Goal: Task Accomplishment & Management: Manage account settings

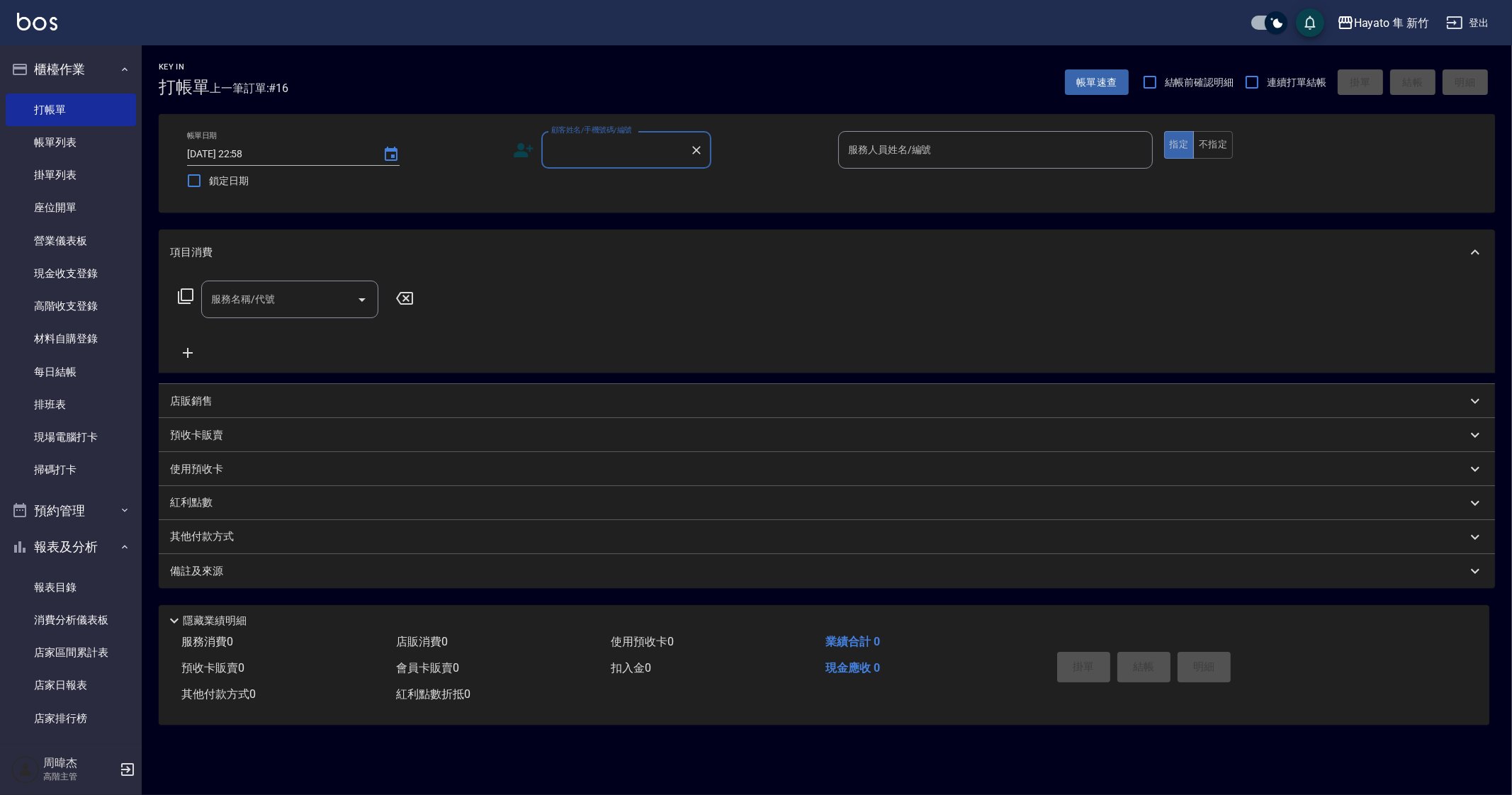
drag, startPoint x: 60, startPoint y: 151, endPoint x: 306, endPoint y: 356, distance: 320.2
click at [60, 152] on link "帳單列表" at bounding box center [71, 142] width 131 height 33
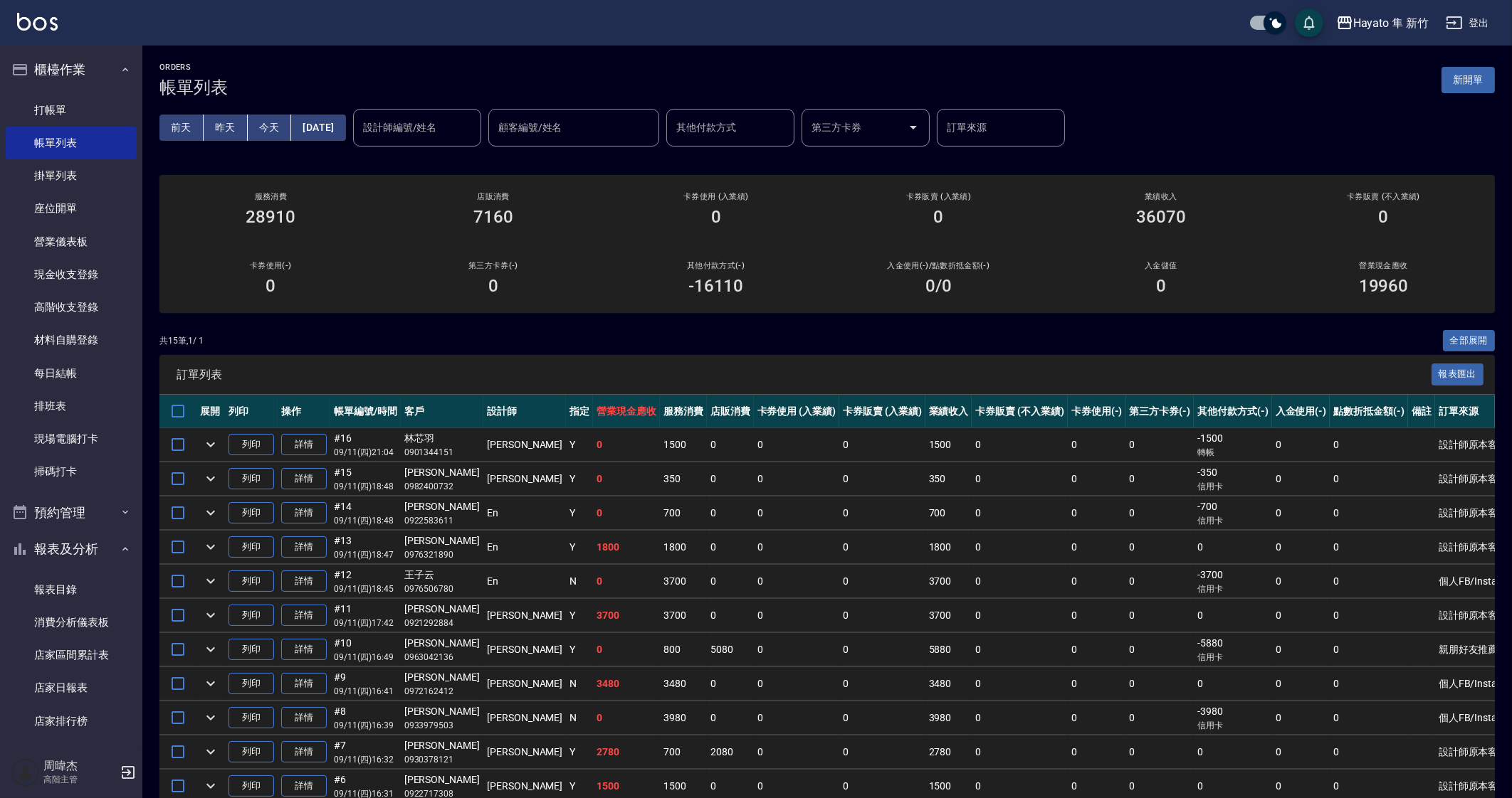
drag, startPoint x: 950, startPoint y: 594, endPoint x: 947, endPoint y: 659, distance: 65.1
click at [971, 594] on td "0" at bounding box center [1019, 581] width 96 height 34
click at [971, 694] on td "0" at bounding box center [1019, 683] width 96 height 34
click at [971, 542] on td "0" at bounding box center [1019, 547] width 96 height 34
click at [811, 255] on div "其他付款方式(-) -16110" at bounding box center [715, 279] width 223 height 69
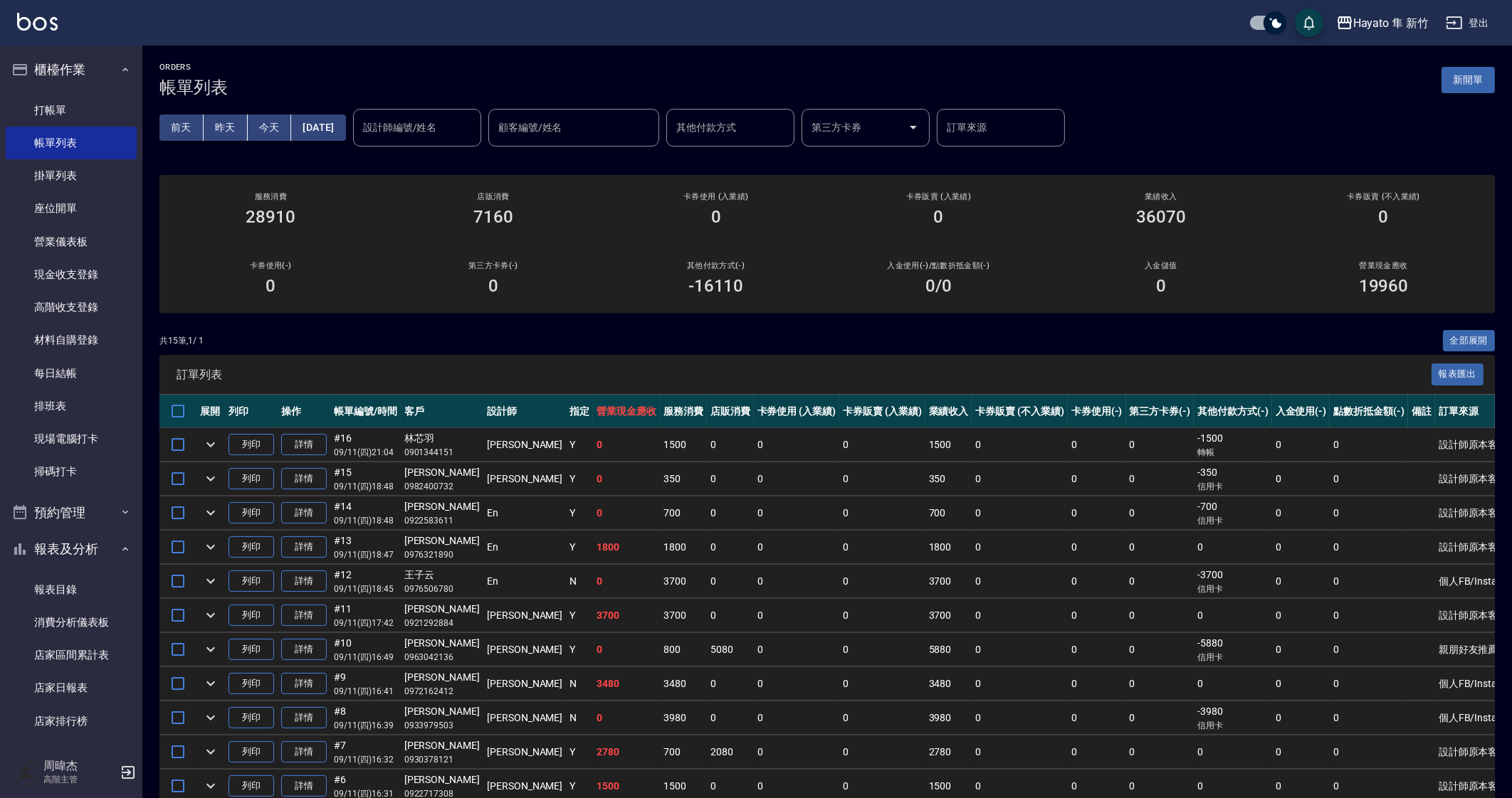
drag, startPoint x: 1134, startPoint y: 565, endPoint x: 1197, endPoint y: 467, distance: 116.5
click at [1134, 565] on td "0" at bounding box center [1160, 581] width 69 height 34
click at [83, 368] on link "每日結帳" at bounding box center [71, 373] width 131 height 33
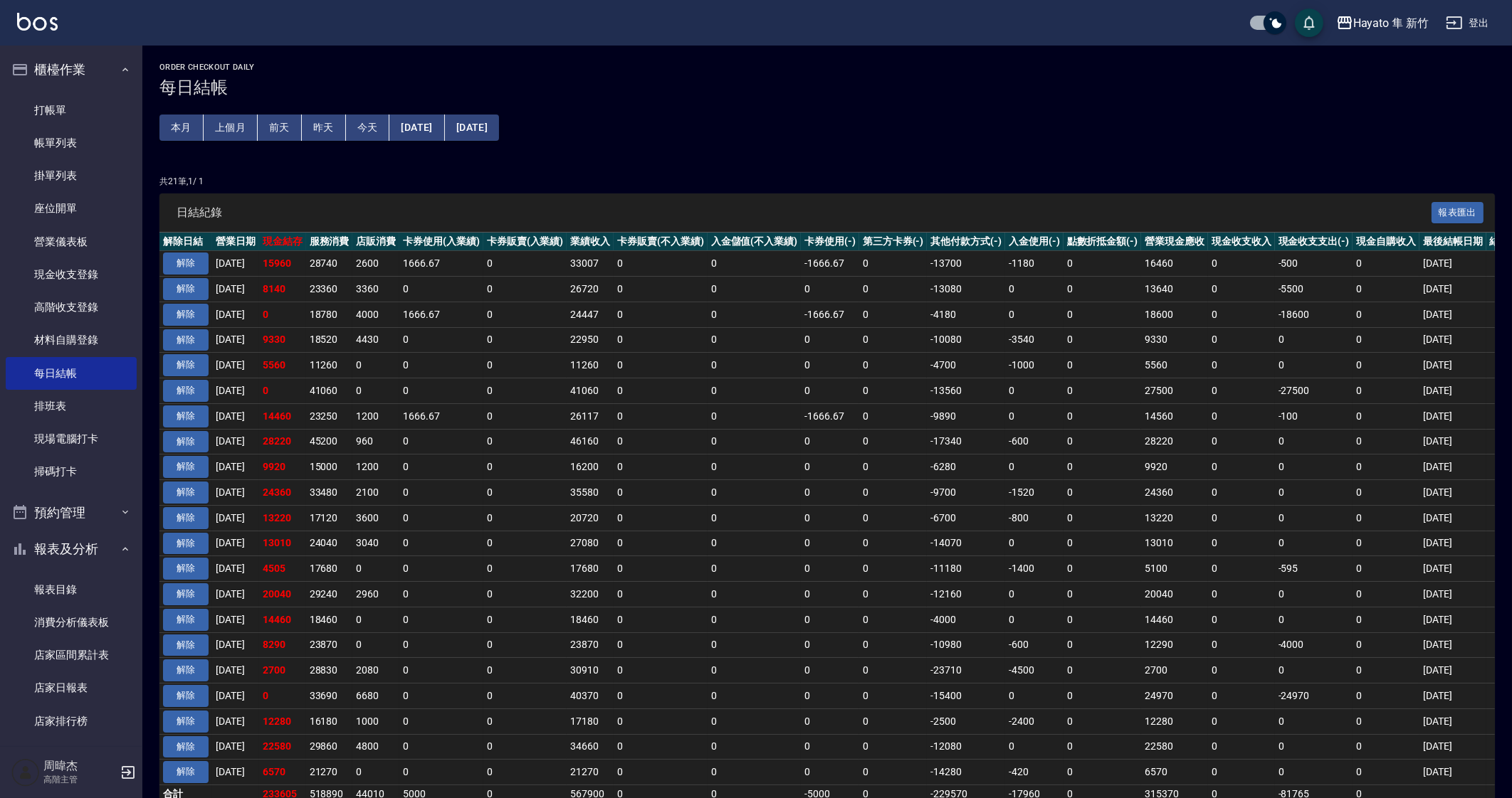
click at [235, 118] on button "上個月" at bounding box center [231, 127] width 54 height 26
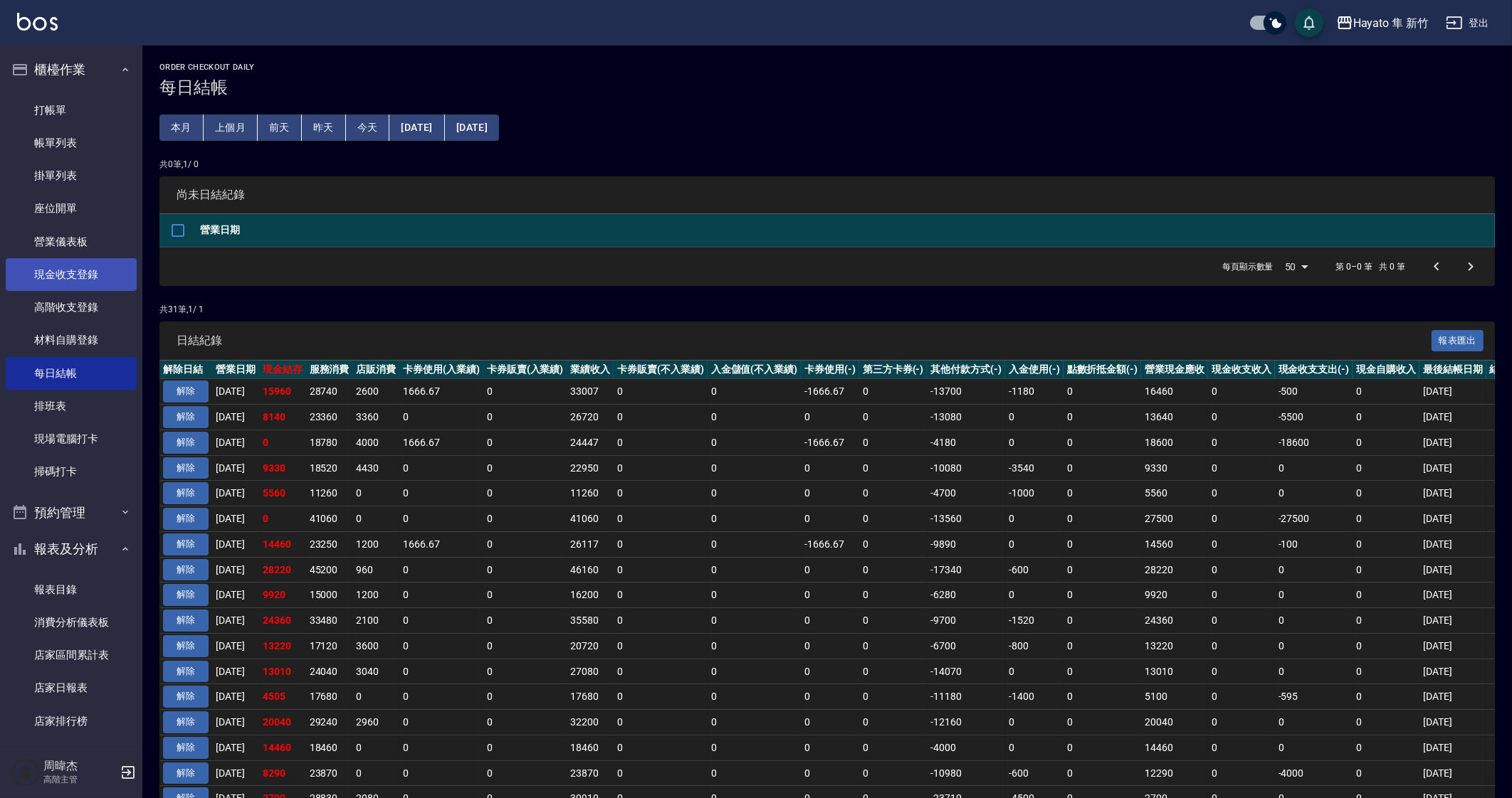
click at [85, 272] on link "現金收支登錄" at bounding box center [71, 275] width 131 height 33
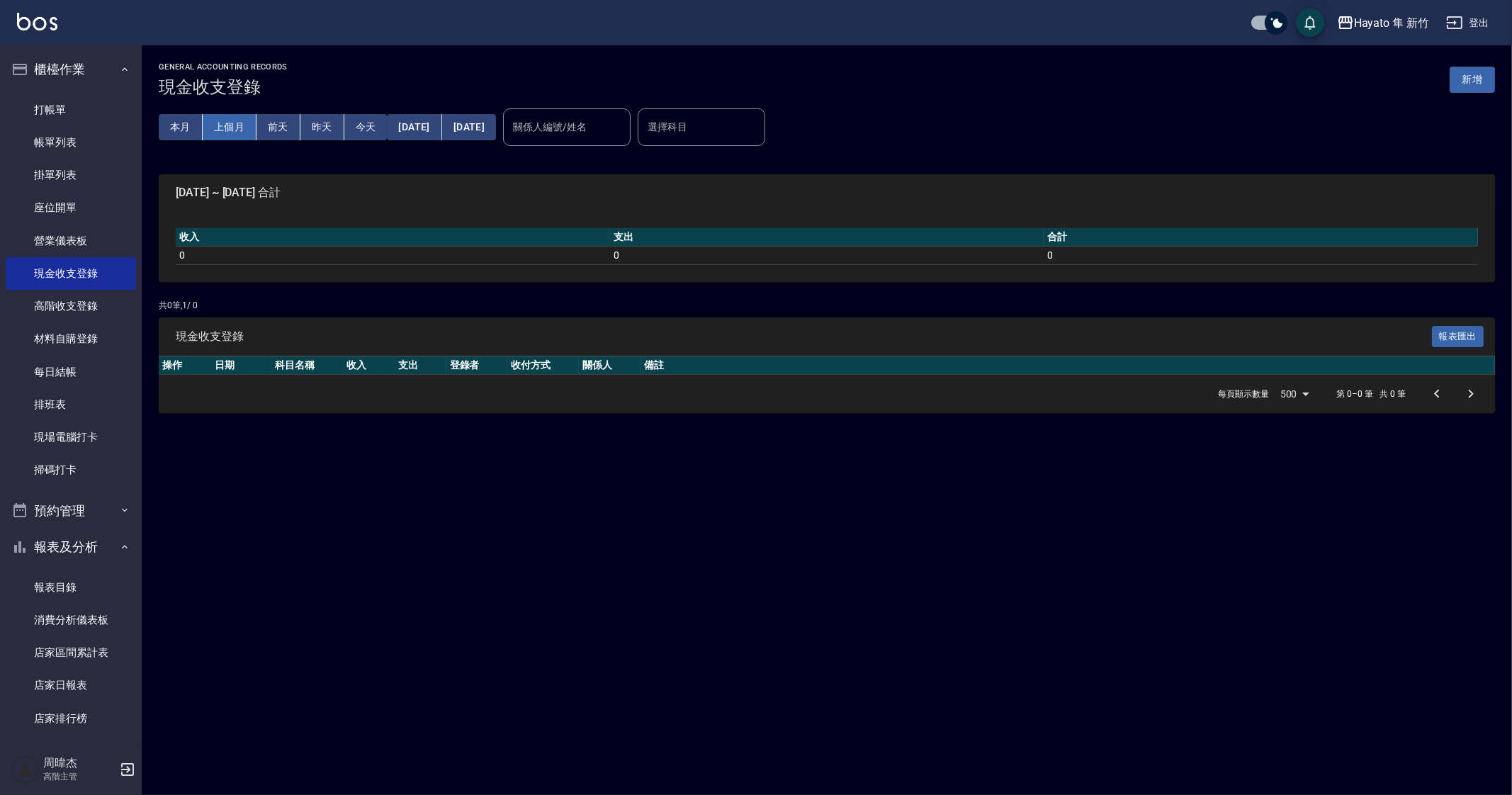
click at [236, 129] on button "上個月" at bounding box center [230, 127] width 54 height 26
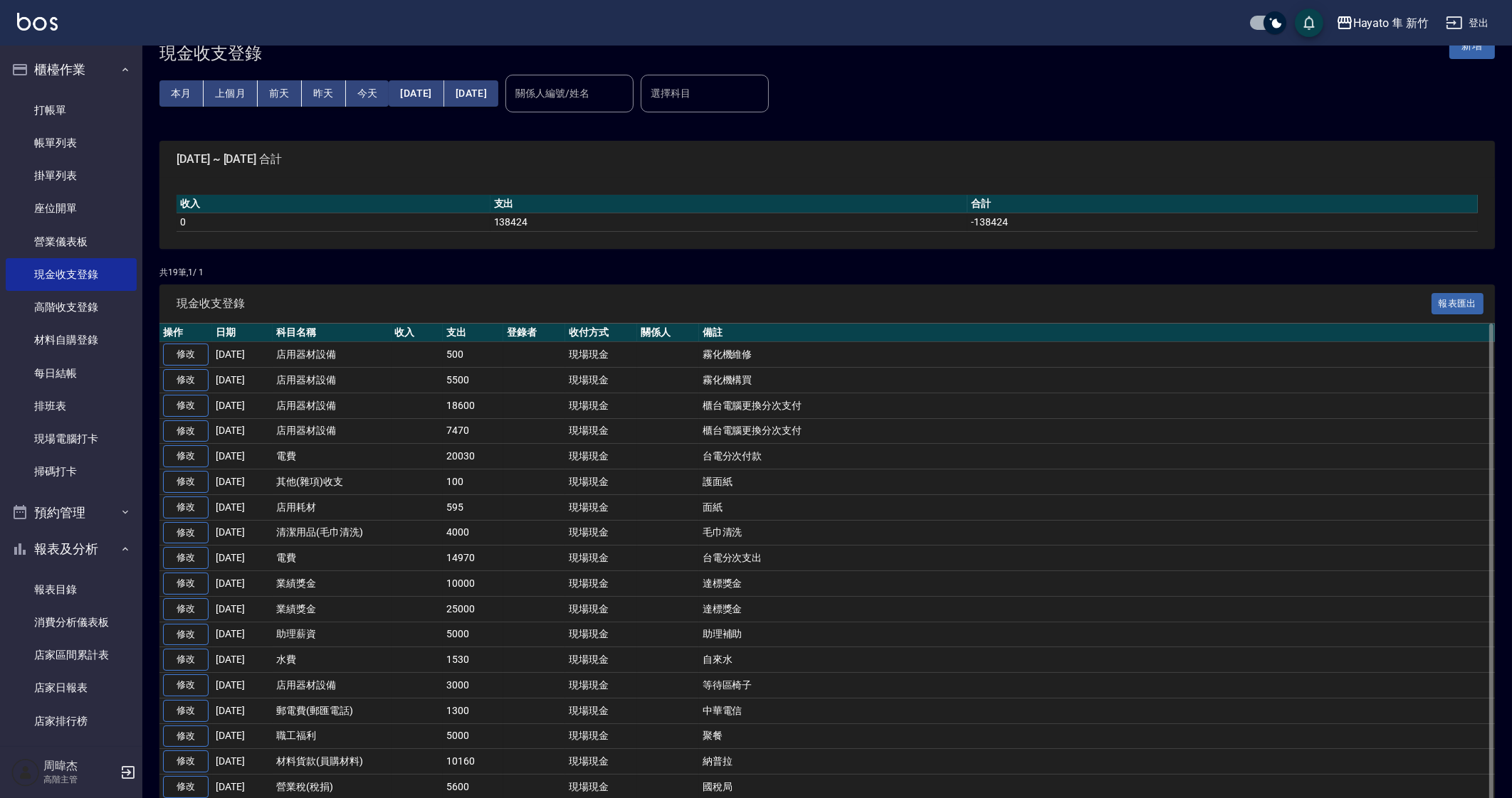
scroll to position [109, 0]
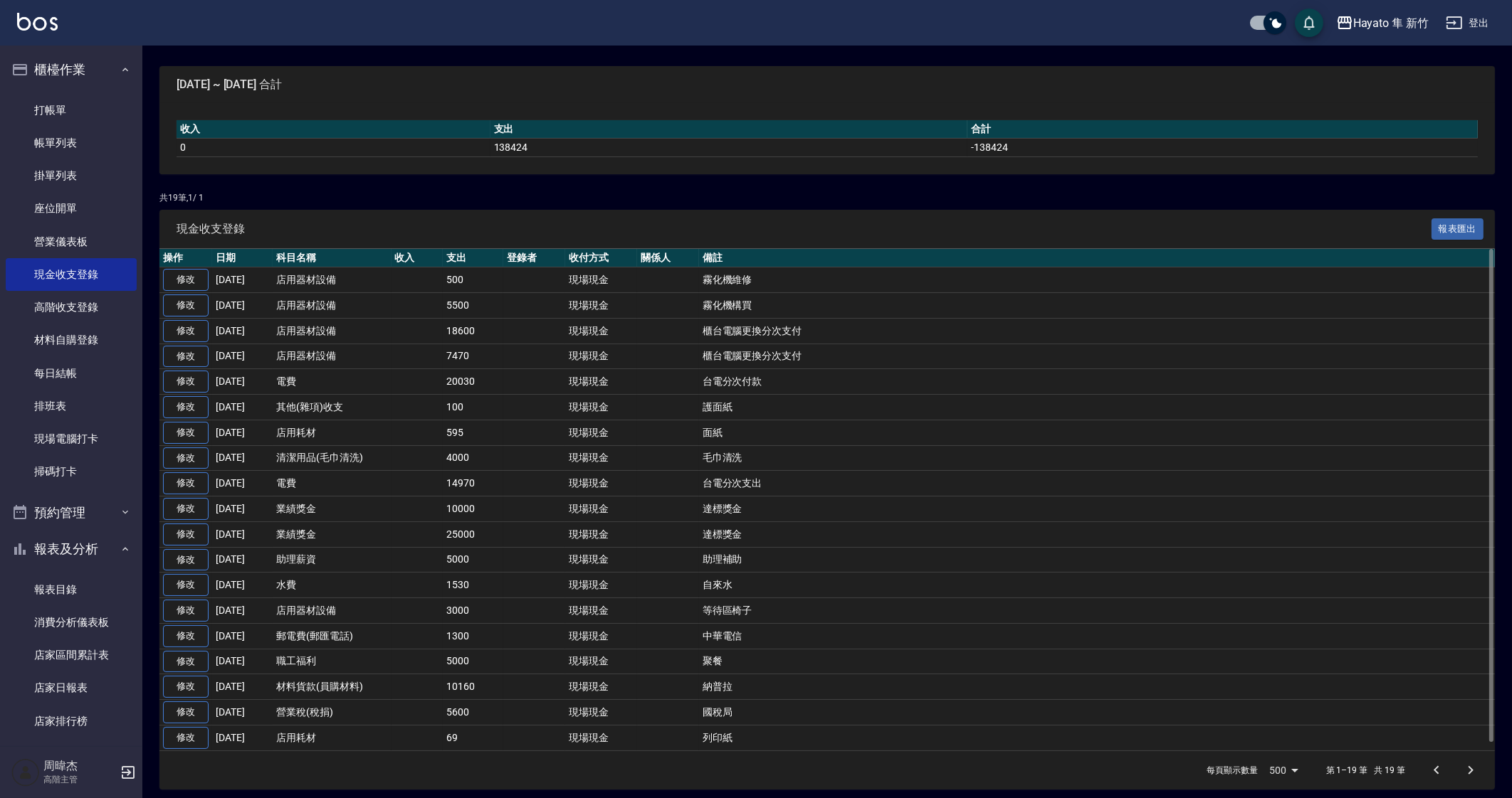
click at [587, 515] on td "現場現金" at bounding box center [601, 509] width 71 height 26
click at [871, 600] on td "等待區椅子" at bounding box center [1097, 611] width 796 height 26
drag, startPoint x: 949, startPoint y: 524, endPoint x: 928, endPoint y: 703, distance: 180.2
click at [949, 527] on tbody "修改 2025-08-31 店用器材設備 500 現場現金 霧化機維修 修改 2025-08-30 店用器材設備 5500 現場現金 霧化機構買 修改 202…" at bounding box center [826, 509] width 1335 height 483
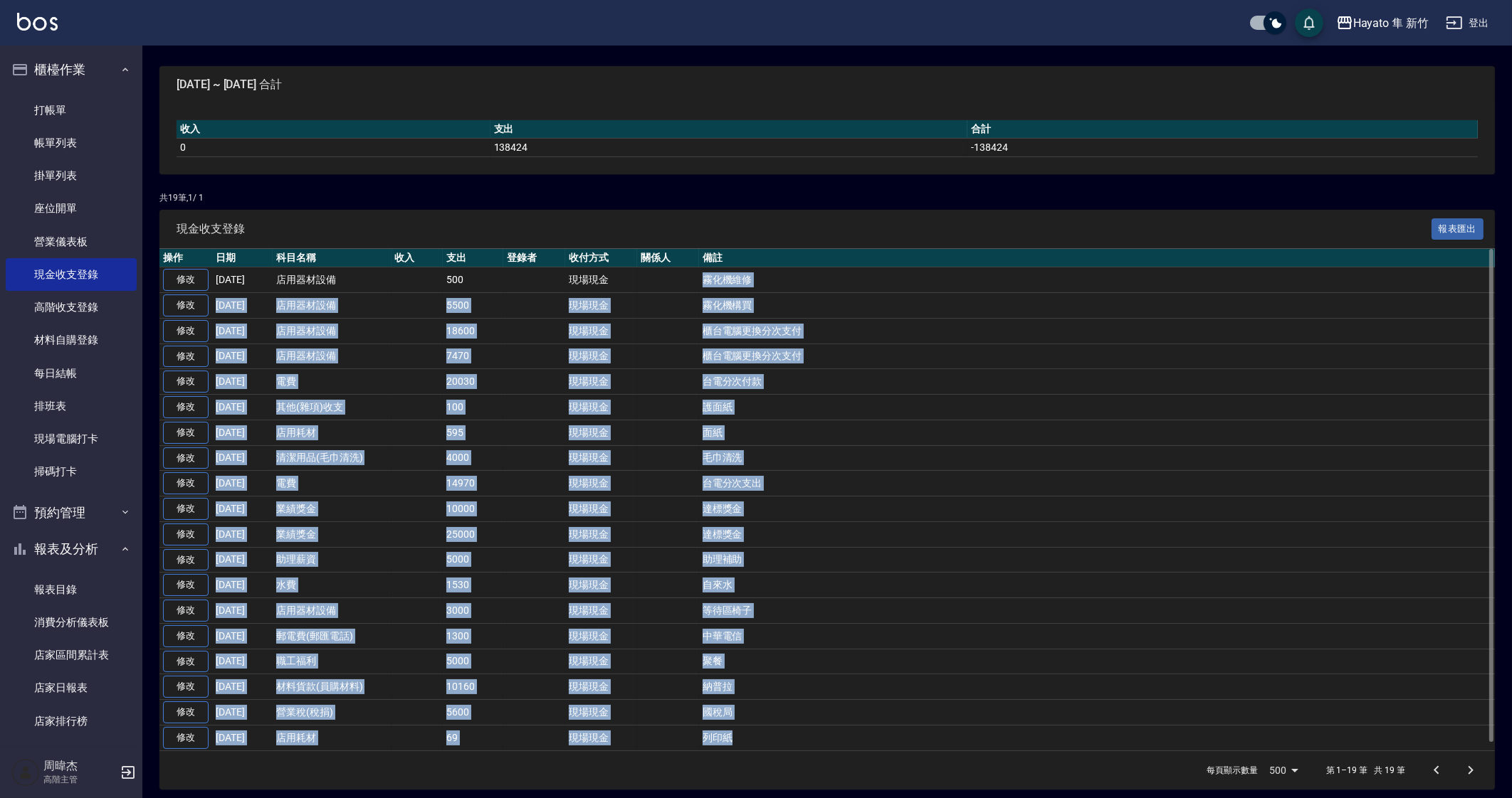
drag, startPoint x: 692, startPoint y: 274, endPoint x: 908, endPoint y: 721, distance: 496.5
click at [908, 721] on tbody "修改 2025-08-31 店用器材設備 500 現場現金 霧化機維修 修改 2025-08-30 店用器材設備 5500 現場現金 霧化機構買 修改 202…" at bounding box center [826, 509] width 1335 height 483
click at [910, 725] on td "列印紙" at bounding box center [1097, 737] width 796 height 26
click at [364, 420] on td "店用耗材" at bounding box center [331, 432] width 119 height 26
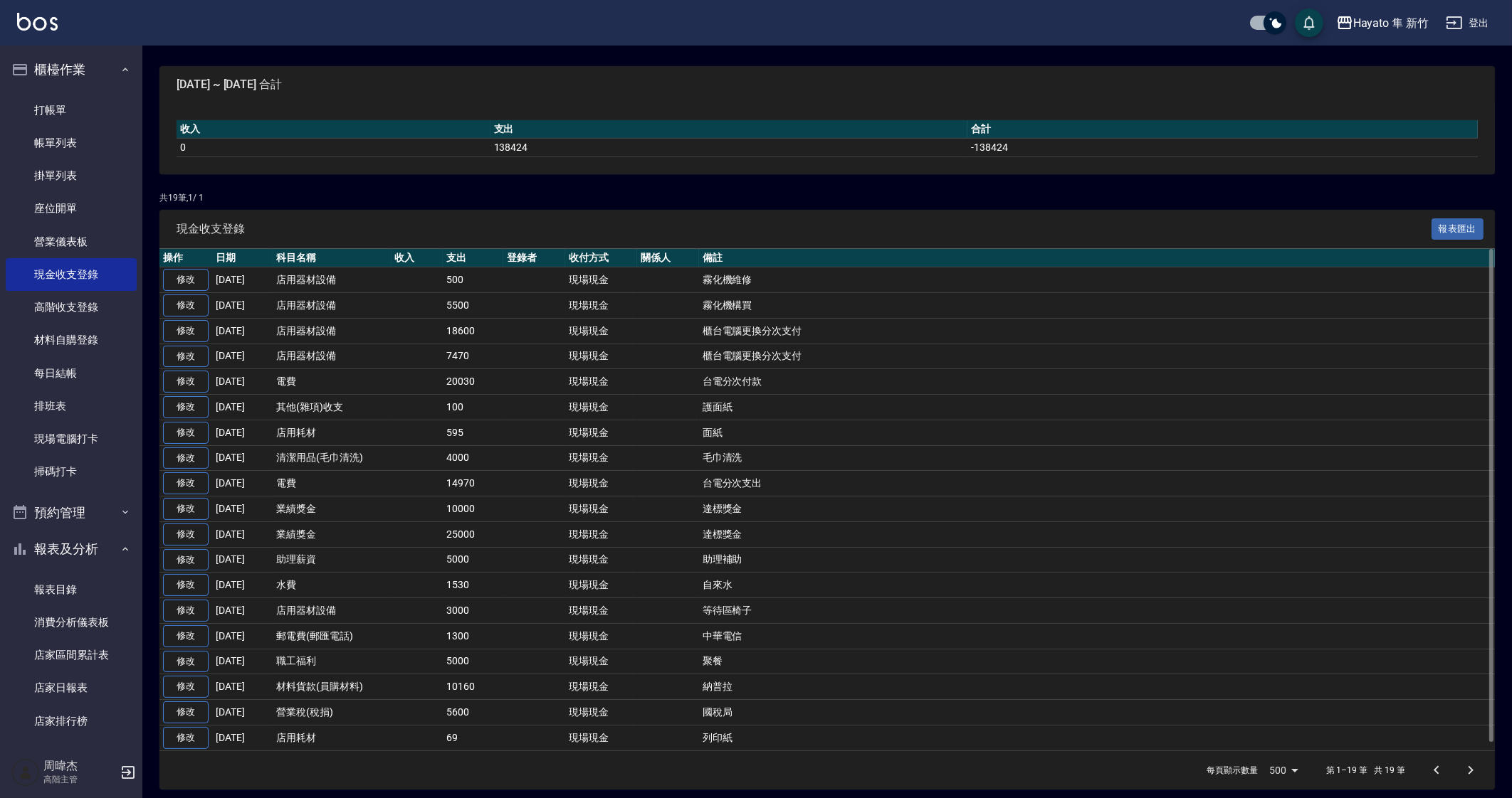
click at [868, 420] on td "面紙" at bounding box center [1097, 432] width 796 height 26
click at [987, 425] on td "面紙" at bounding box center [1097, 432] width 796 height 26
click at [856, 652] on td "聚餐" at bounding box center [1097, 661] width 796 height 26
click at [900, 611] on td "等待區椅子" at bounding box center [1097, 611] width 796 height 26
click at [932, 547] on td "助理補助" at bounding box center [1097, 560] width 796 height 26
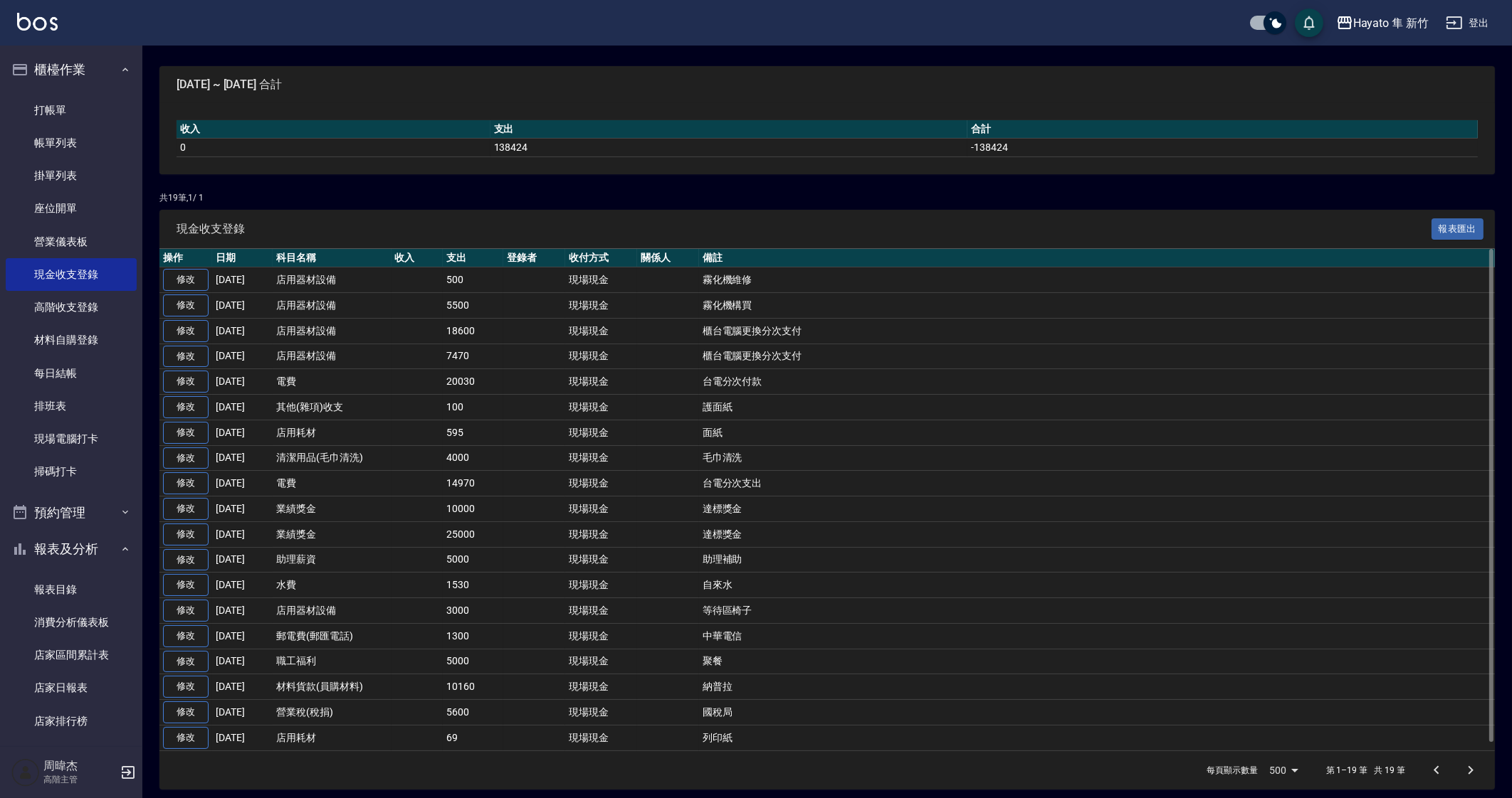
drag, startPoint x: 922, startPoint y: 564, endPoint x: 918, endPoint y: 577, distance: 13.6
click at [922, 566] on td "助理補助" at bounding box center [1097, 560] width 796 height 26
click at [959, 521] on td "達標獎金" at bounding box center [1097, 534] width 796 height 26
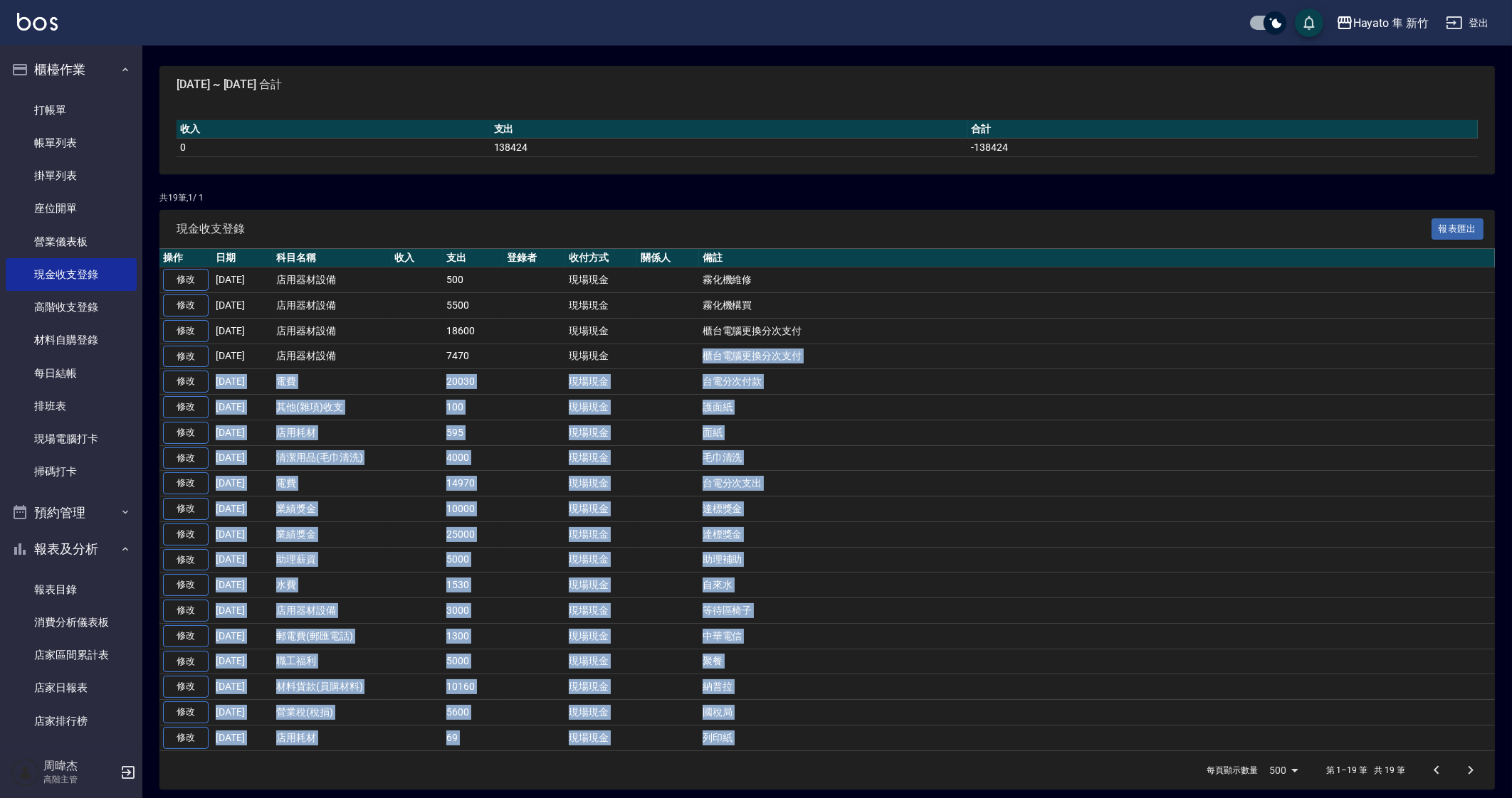
drag, startPoint x: 667, startPoint y: 407, endPoint x: 911, endPoint y: 749, distance: 420.1
click at [904, 774] on div "現金收支登錄 報表匯出 操作 日期 科目名稱 收入 支出 登錄者 收付方式 關係人 備註 修改 2025-08-31 店用器材設備 500 現場現金 霧化機維…" at bounding box center [826, 499] width 1335 height 580
click at [953, 675] on td "納普拉" at bounding box center [1097, 687] width 796 height 26
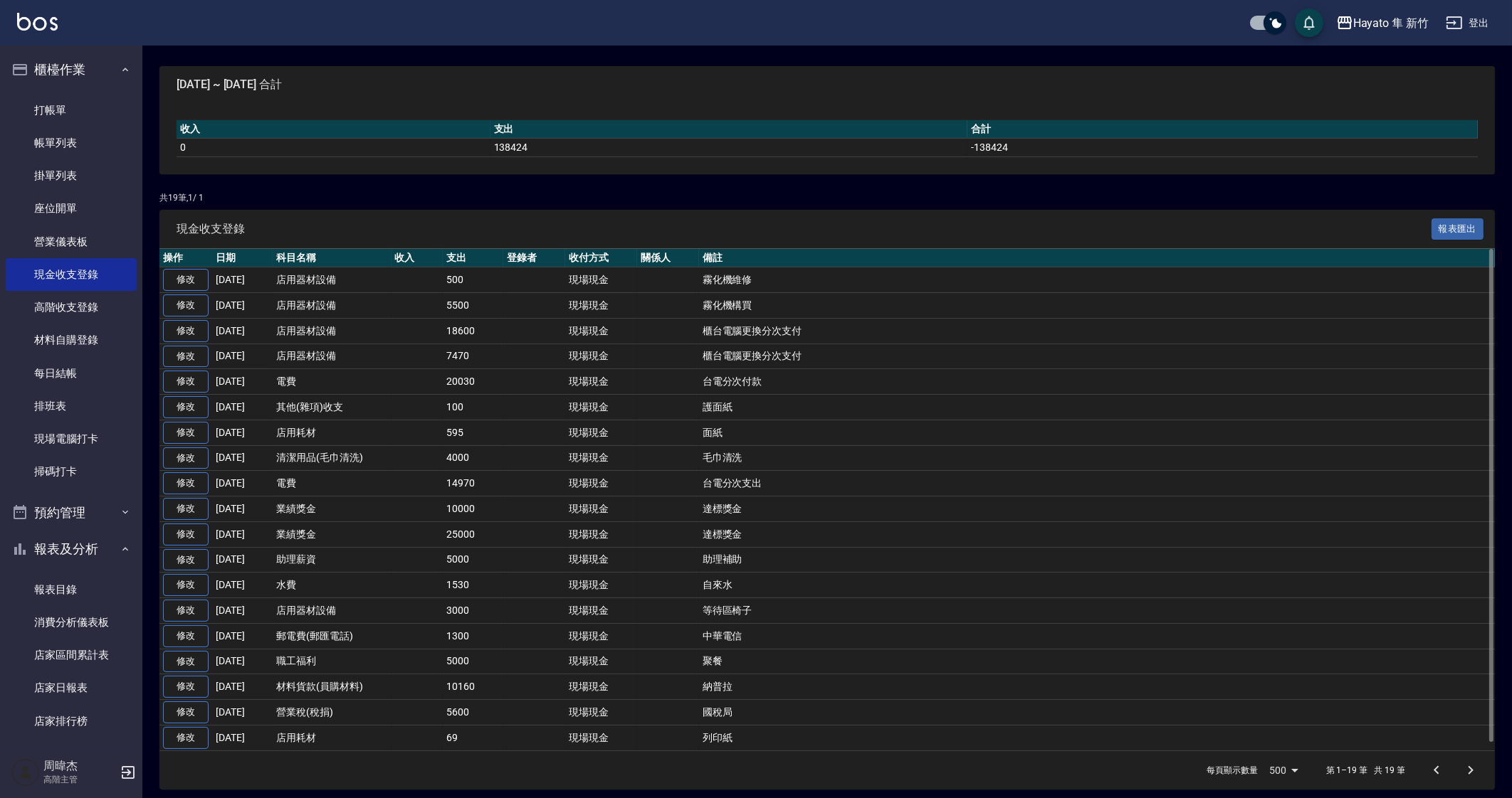
click at [747, 715] on td "國稅局" at bounding box center [1097, 712] width 796 height 26
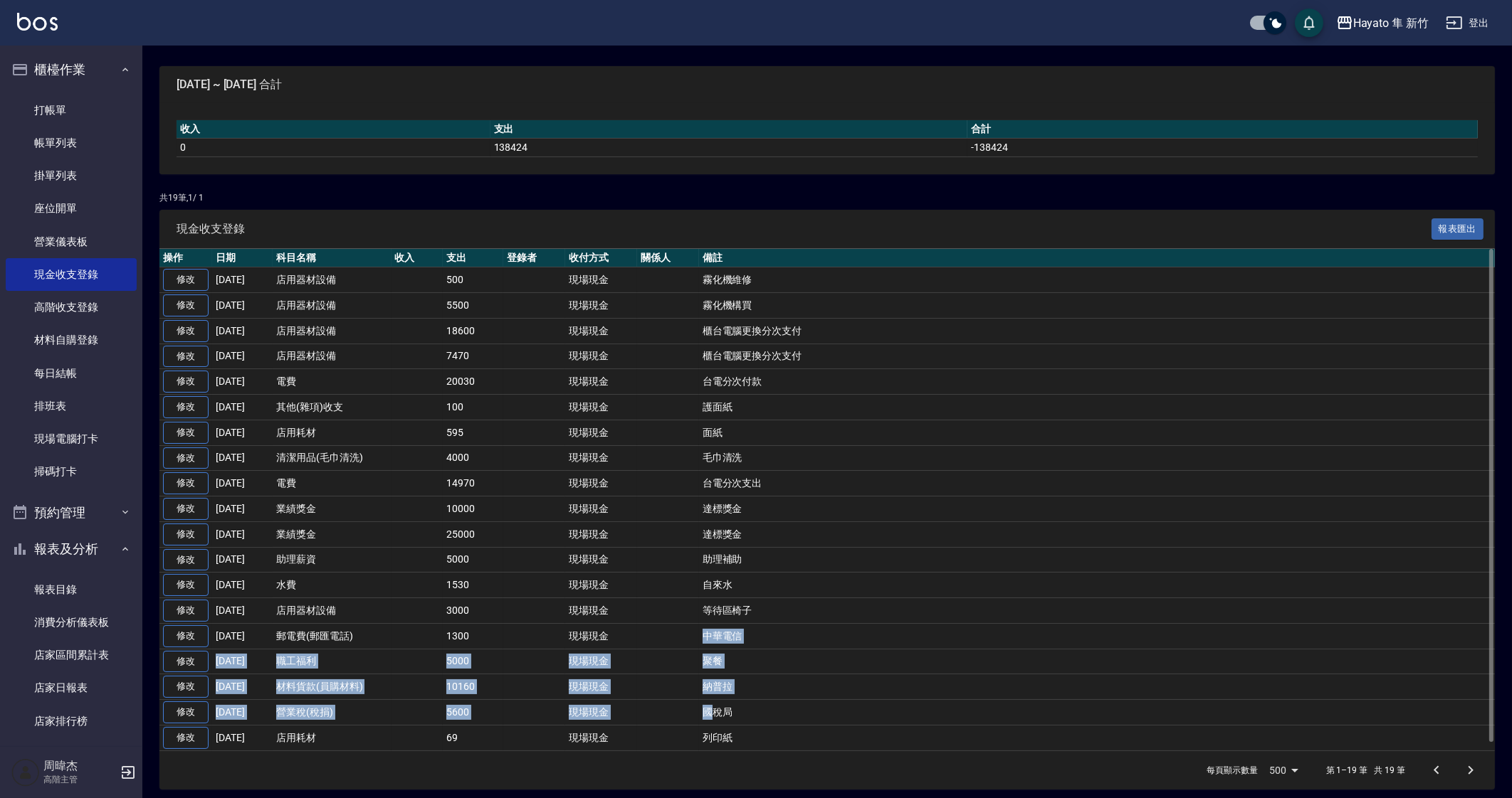
drag, startPoint x: 714, startPoint y: 700, endPoint x: 706, endPoint y: 631, distance: 69.5
click at [706, 631] on tbody "修改 2025-08-31 店用器材設備 500 現場現金 霧化機維修 修改 2025-08-30 店用器材設備 5500 現場現金 霧化機構買 修改 202…" at bounding box center [826, 509] width 1335 height 483
click at [778, 659] on td "聚餐" at bounding box center [1097, 661] width 796 height 26
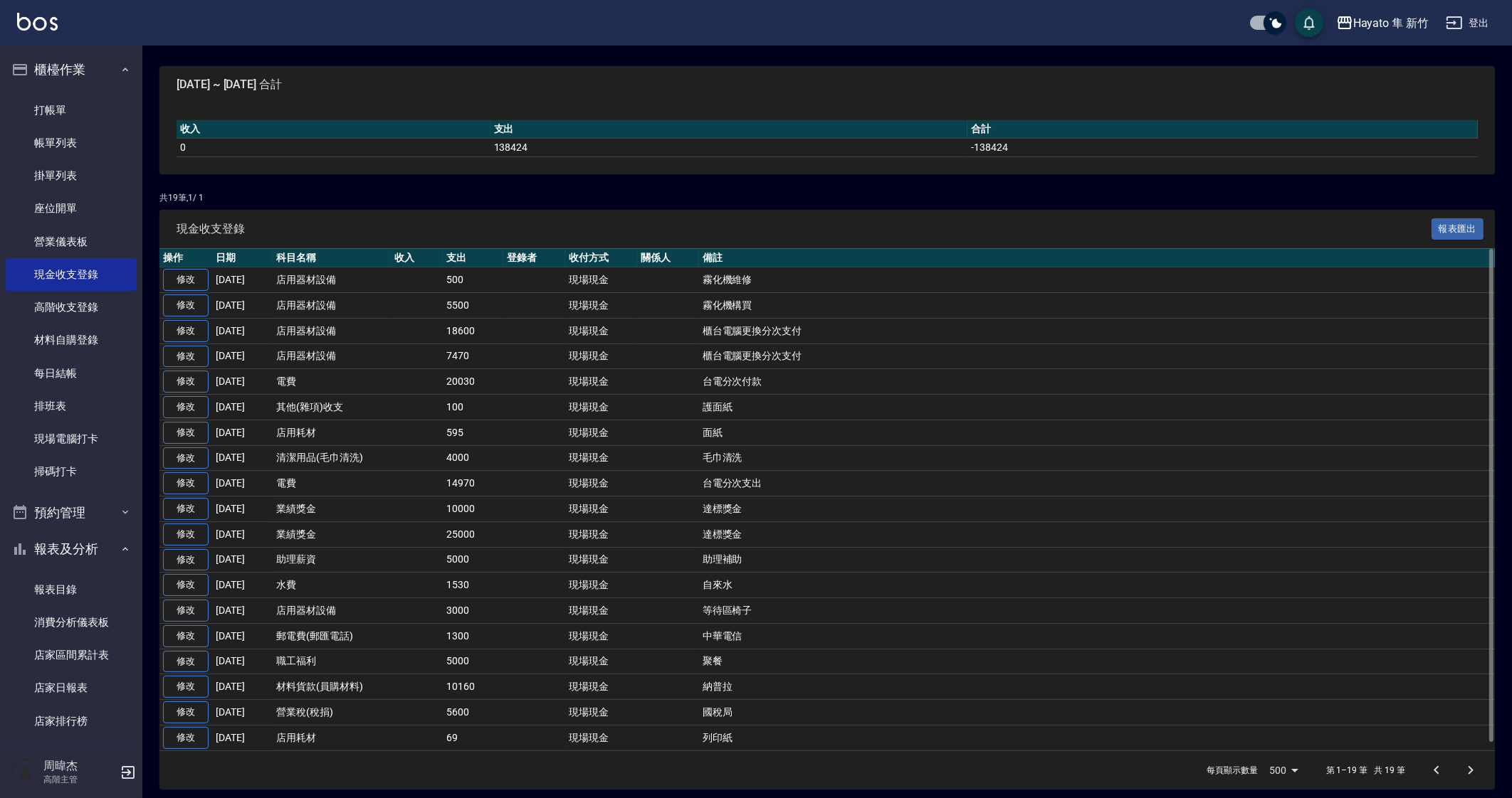
click at [1089, 474] on td "台電分次支出" at bounding box center [1097, 483] width 796 height 26
drag, startPoint x: 976, startPoint y: 547, endPoint x: 973, endPoint y: 580, distance: 33.1
click at [976, 564] on td "助理補助" at bounding box center [1097, 560] width 796 height 26
drag, startPoint x: 973, startPoint y: 580, endPoint x: 977, endPoint y: 701, distance: 121.1
click at [973, 584] on td "自來水" at bounding box center [1097, 585] width 796 height 26
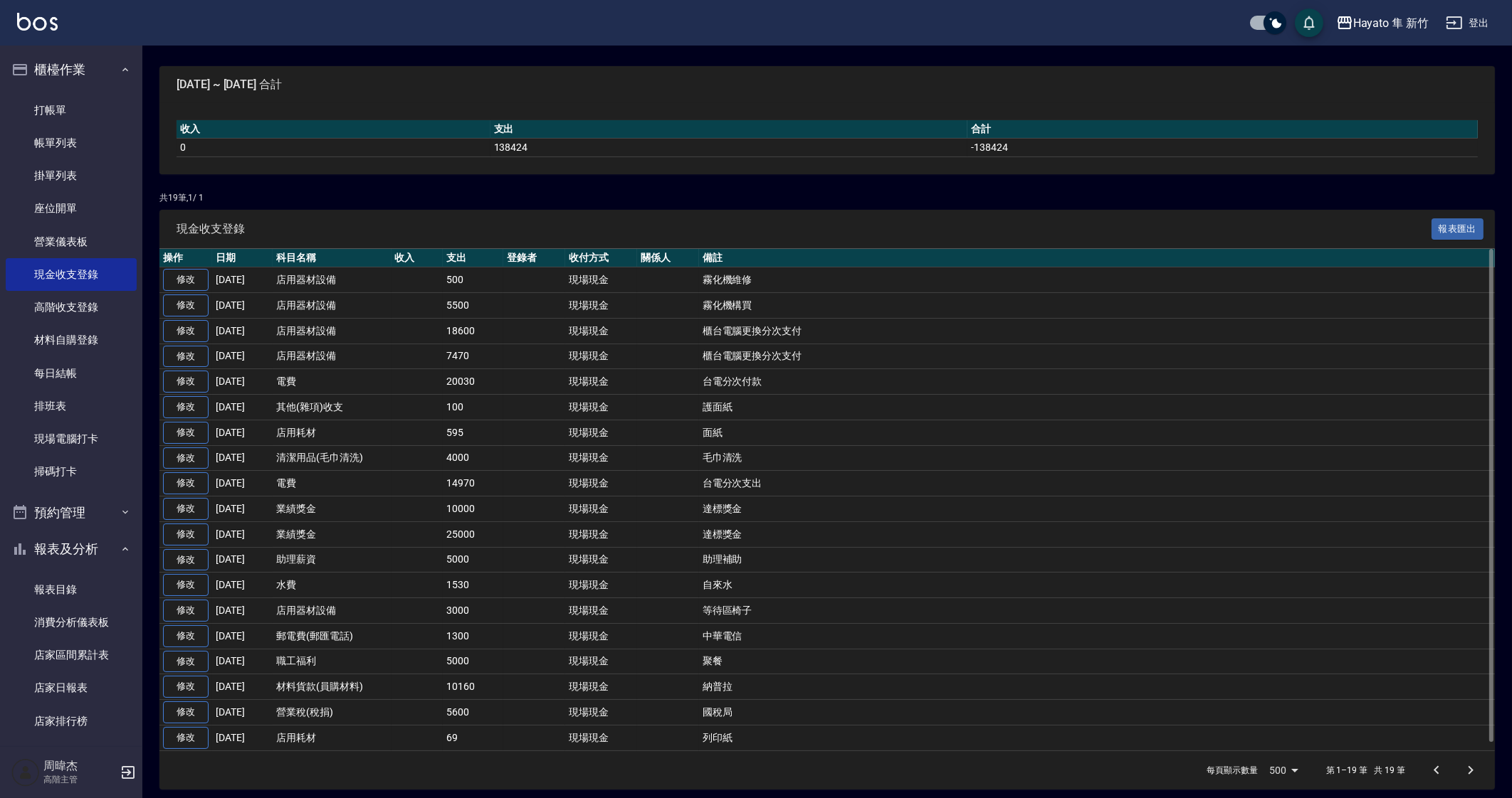
click at [741, 389] on td "台電分次付款" at bounding box center [1097, 382] width 796 height 26
drag, startPoint x: 936, startPoint y: 414, endPoint x: 995, endPoint y: 430, distance: 61.1
click at [936, 414] on td "護面紙" at bounding box center [1097, 407] width 796 height 26
click at [56, 372] on link "每日結帳" at bounding box center [71, 373] width 131 height 33
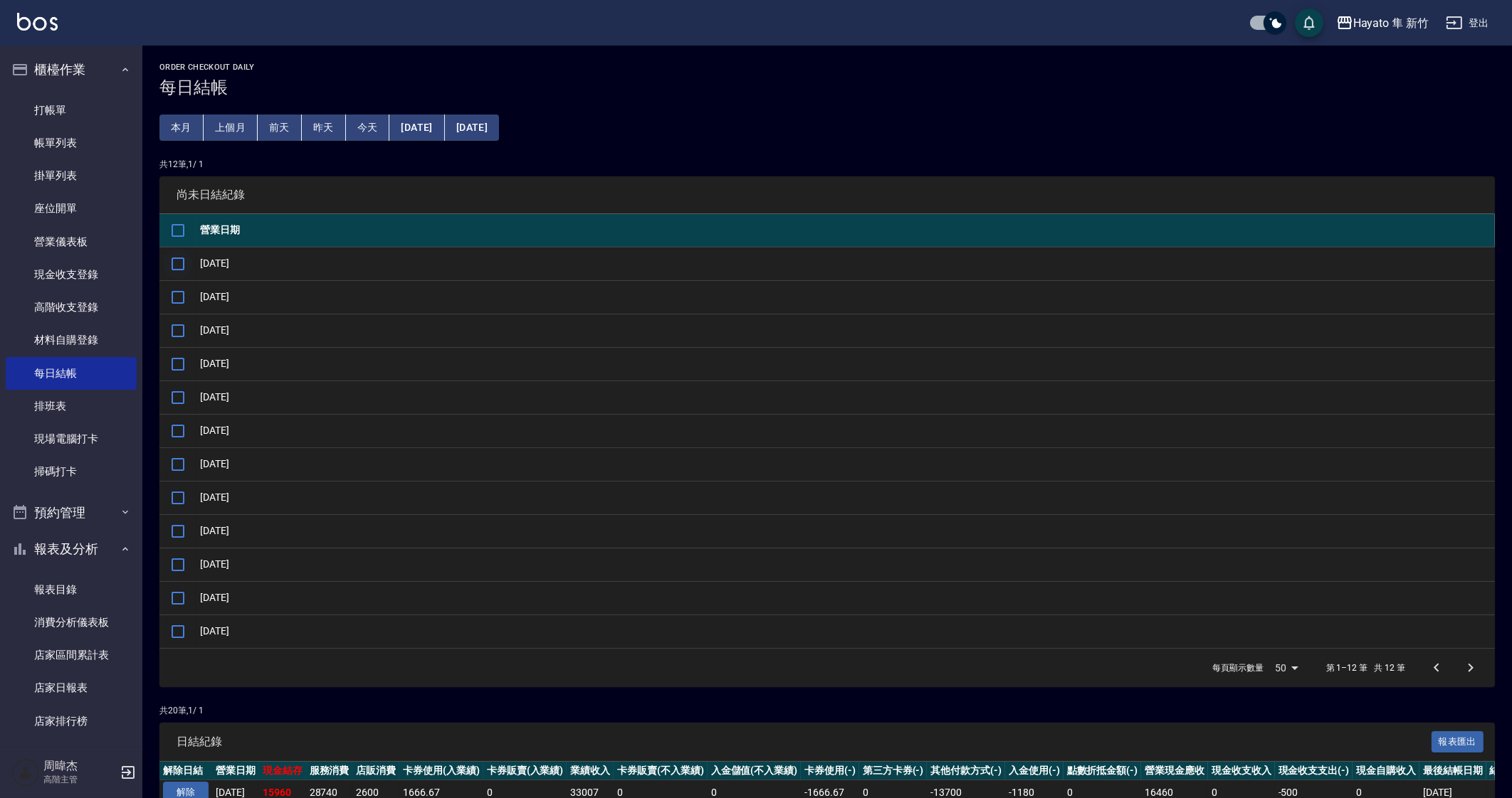
click at [182, 267] on input "checkbox" at bounding box center [178, 263] width 30 height 30
checkbox input "true"
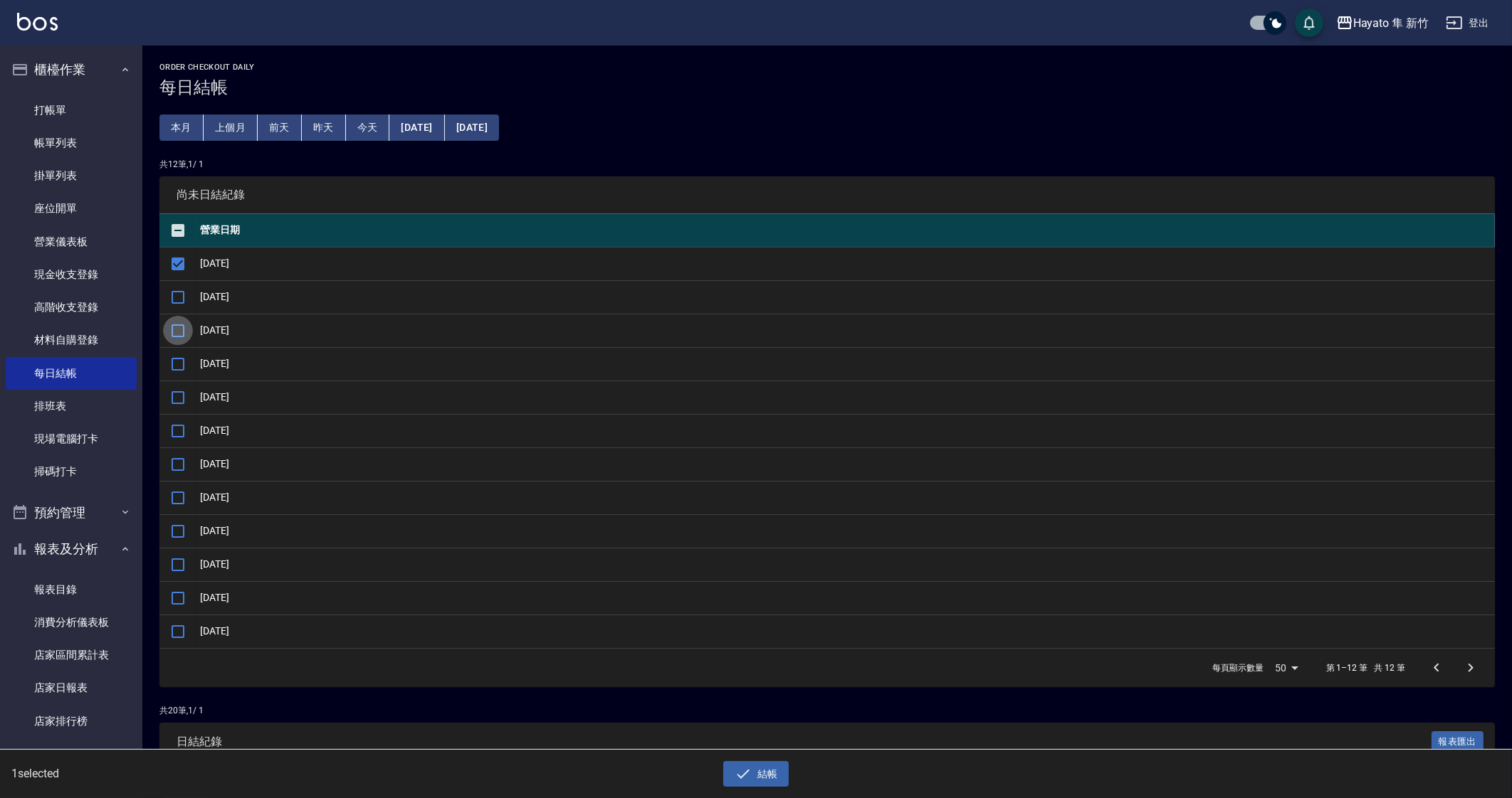
click at [182, 318] on input "checkbox" at bounding box center [178, 330] width 30 height 30
checkbox input "true"
click at [181, 460] on input "checkbox" at bounding box center [178, 464] width 30 height 30
checkbox input "true"
click at [177, 367] on input "checkbox" at bounding box center [178, 364] width 30 height 30
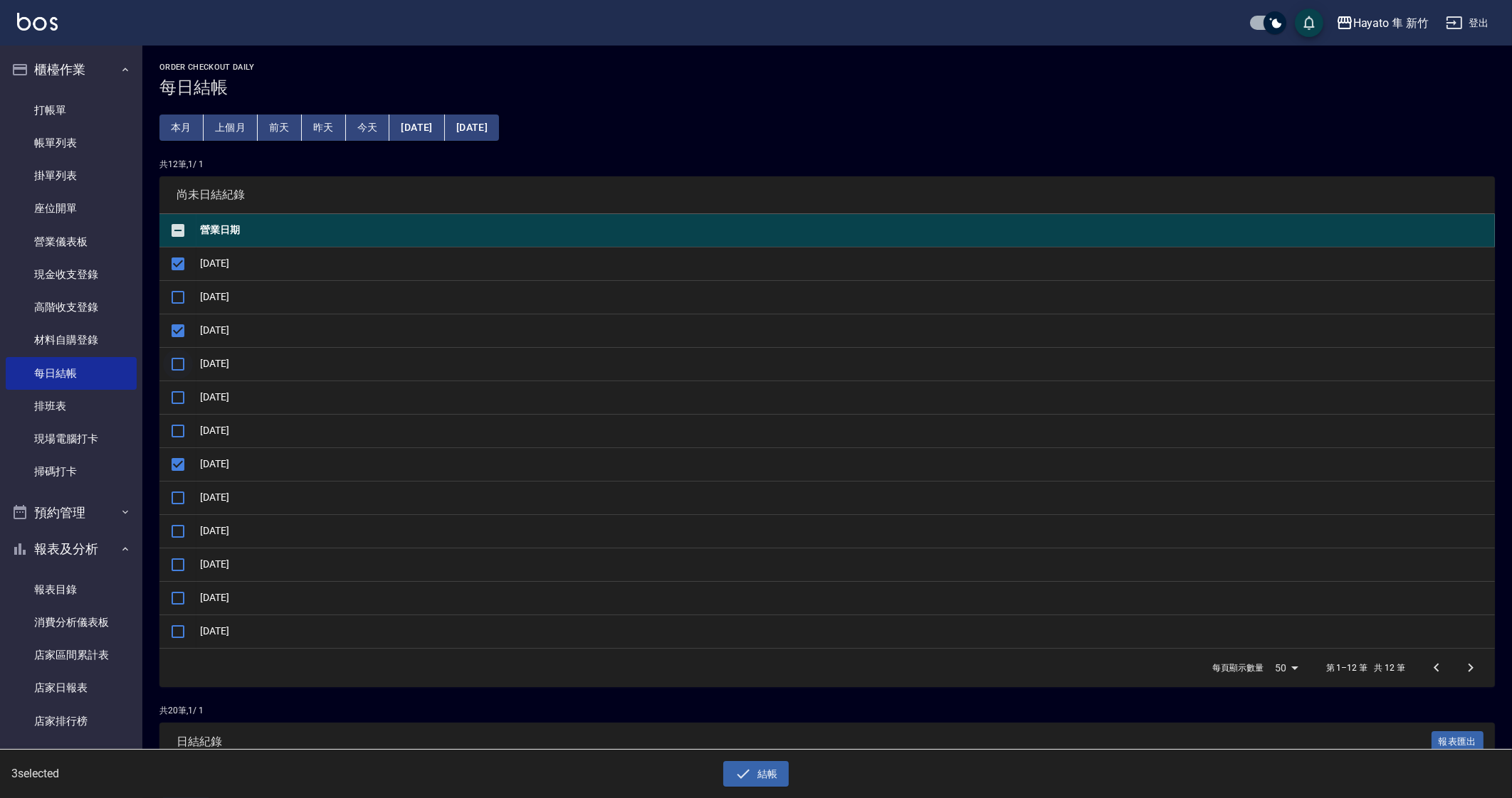
checkbox input "true"
click at [176, 391] on input "checkbox" at bounding box center [178, 398] width 30 height 30
checkbox input "true"
click at [183, 424] on input "checkbox" at bounding box center [178, 430] width 30 height 30
checkbox input "true"
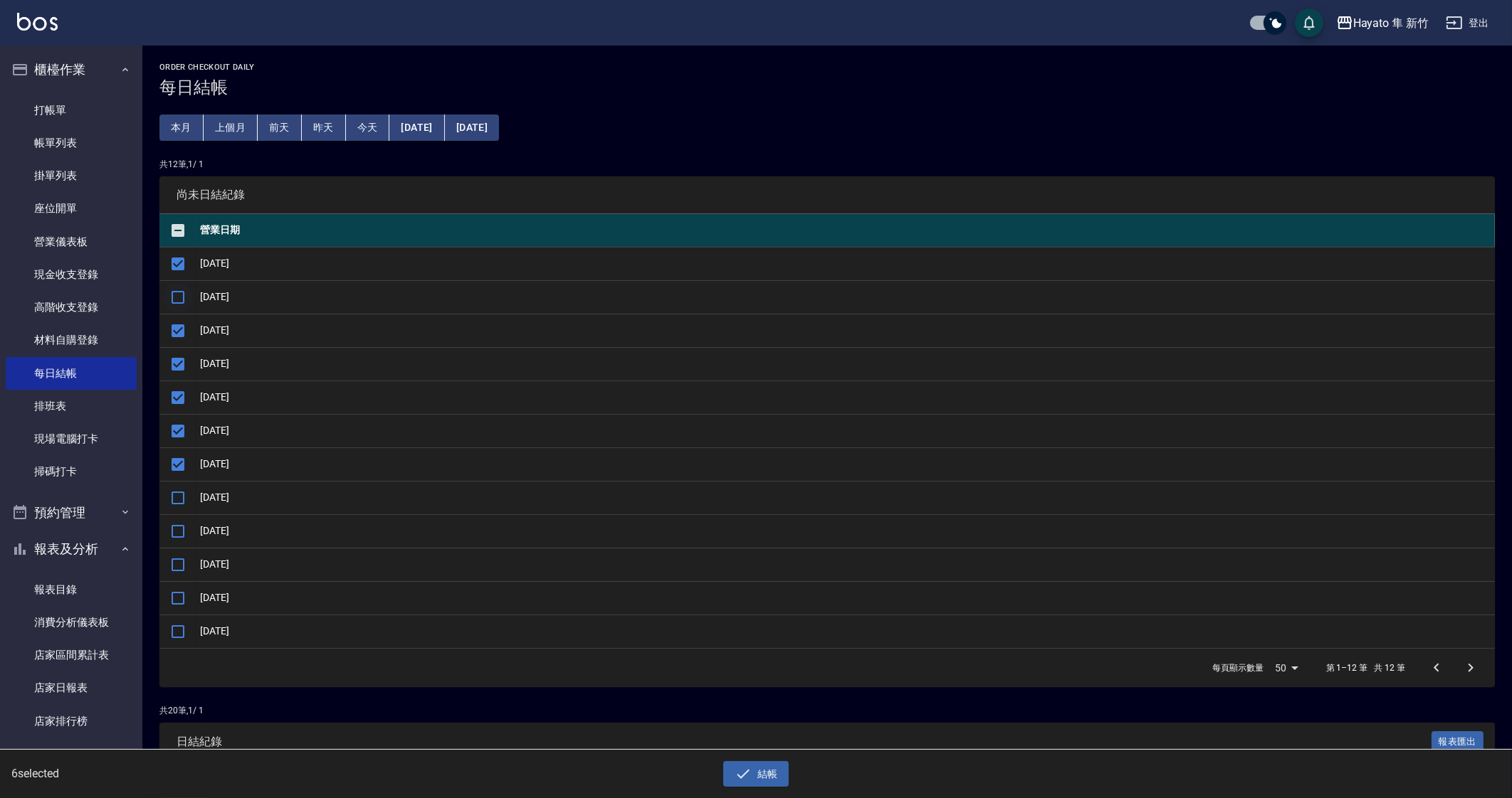
click at [181, 304] on input "checkbox" at bounding box center [178, 297] width 30 height 30
checkbox input "true"
click at [762, 773] on button "結帳" at bounding box center [756, 774] width 67 height 26
click at [722, 53] on button "確定" at bounding box center [704, 57] width 45 height 22
checkbox input "false"
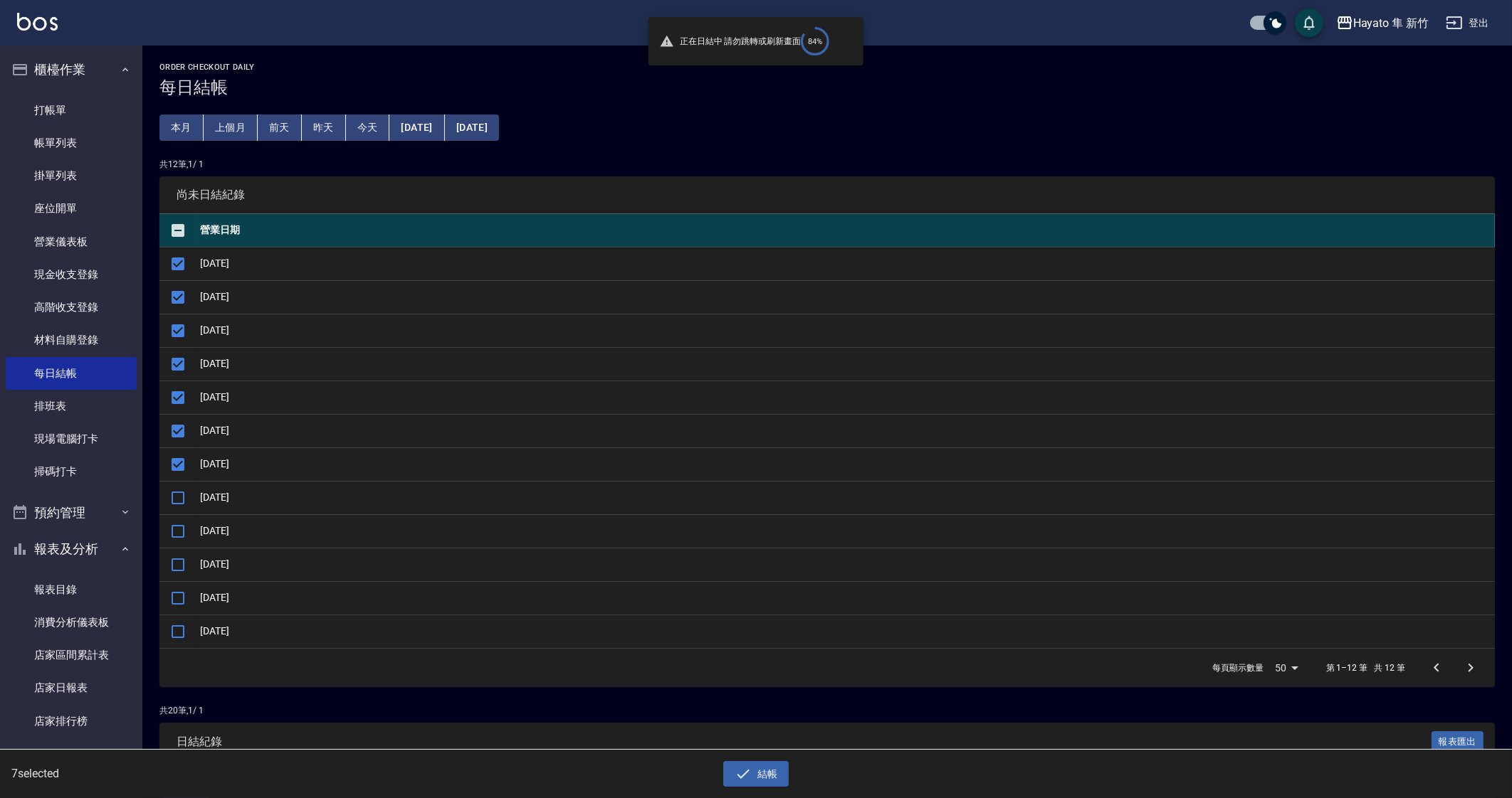
checkbox input "false"
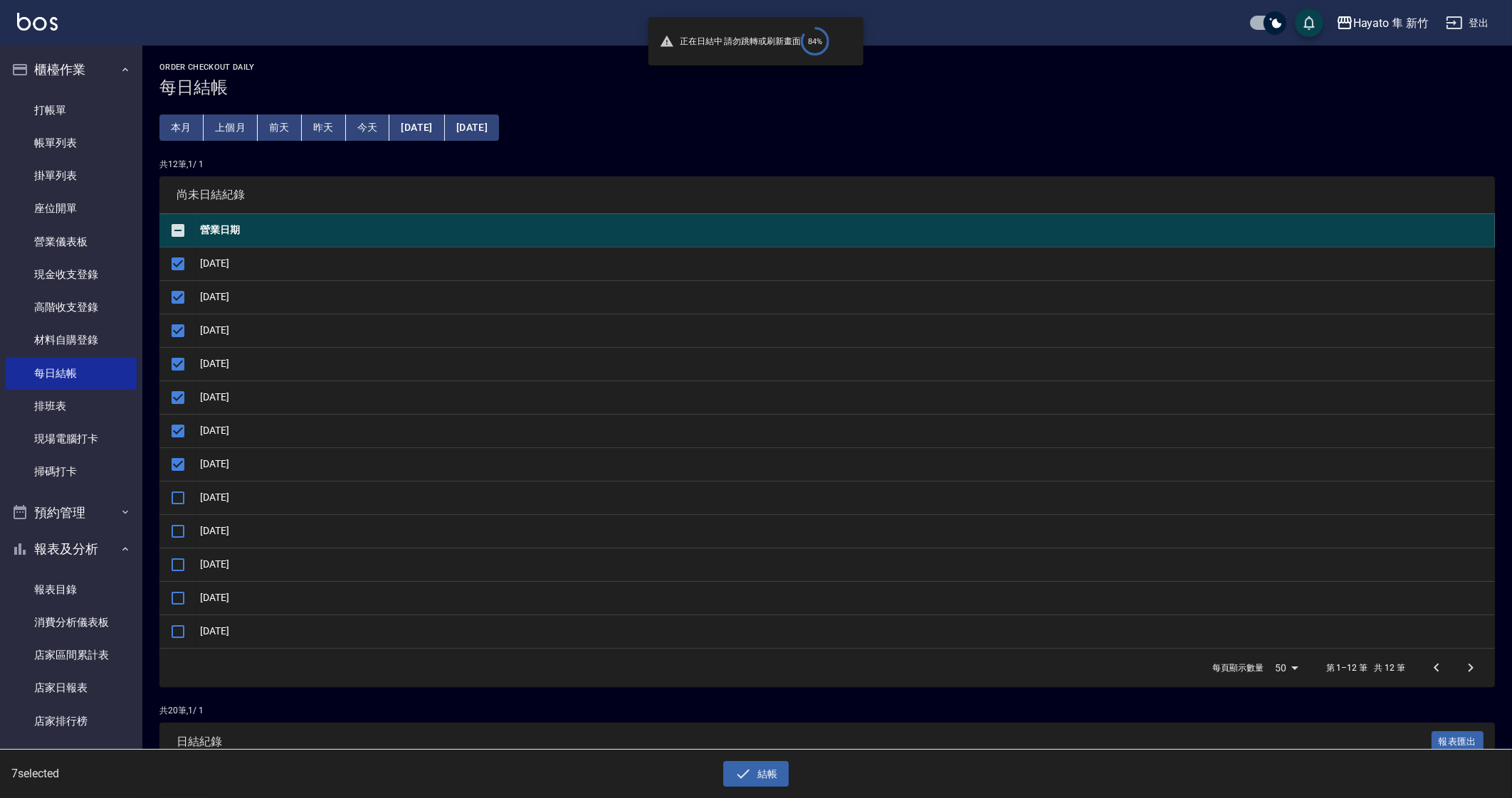
checkbox input "false"
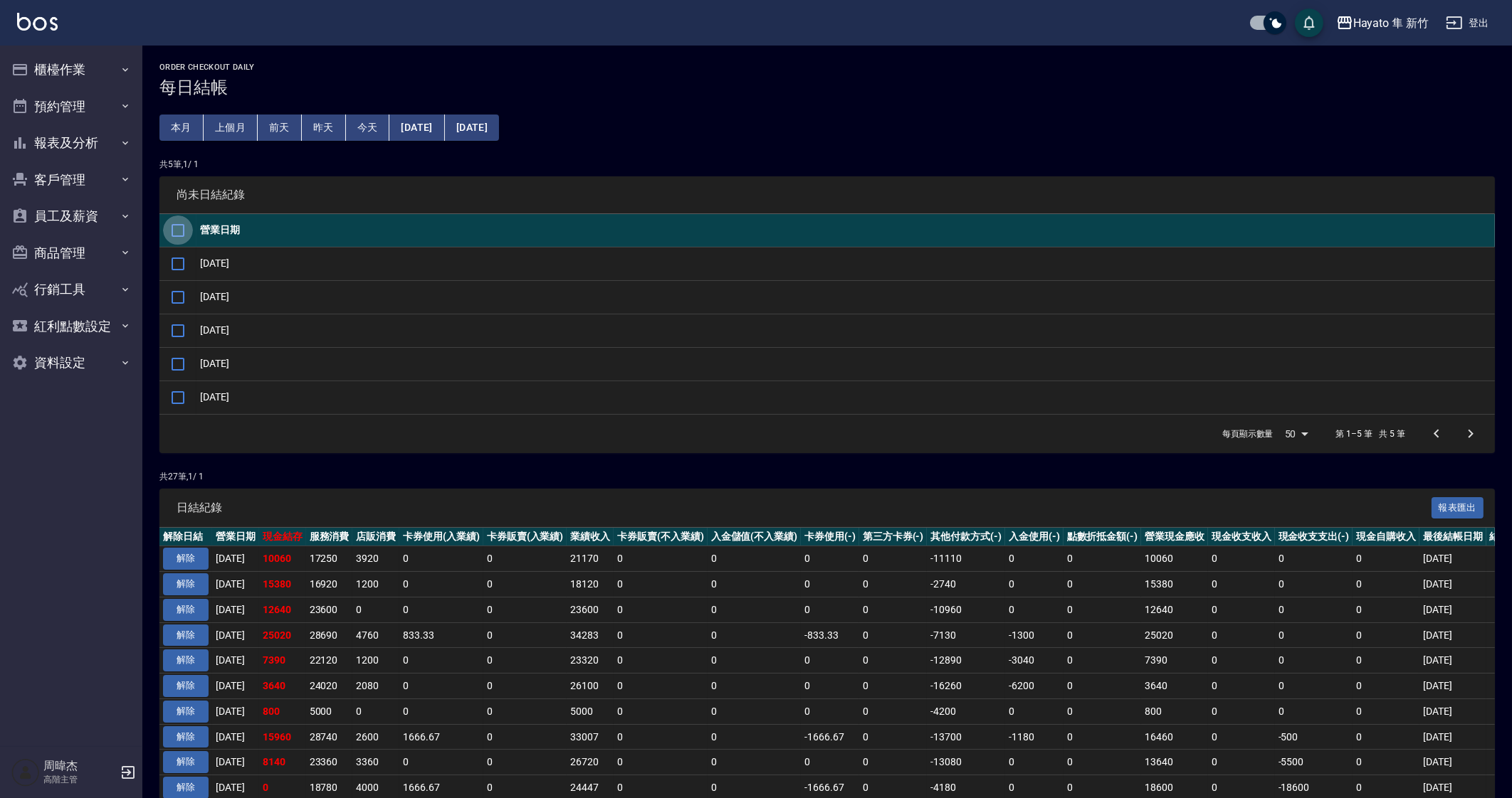
click at [177, 234] on input "checkbox" at bounding box center [178, 230] width 30 height 30
checkbox input "true"
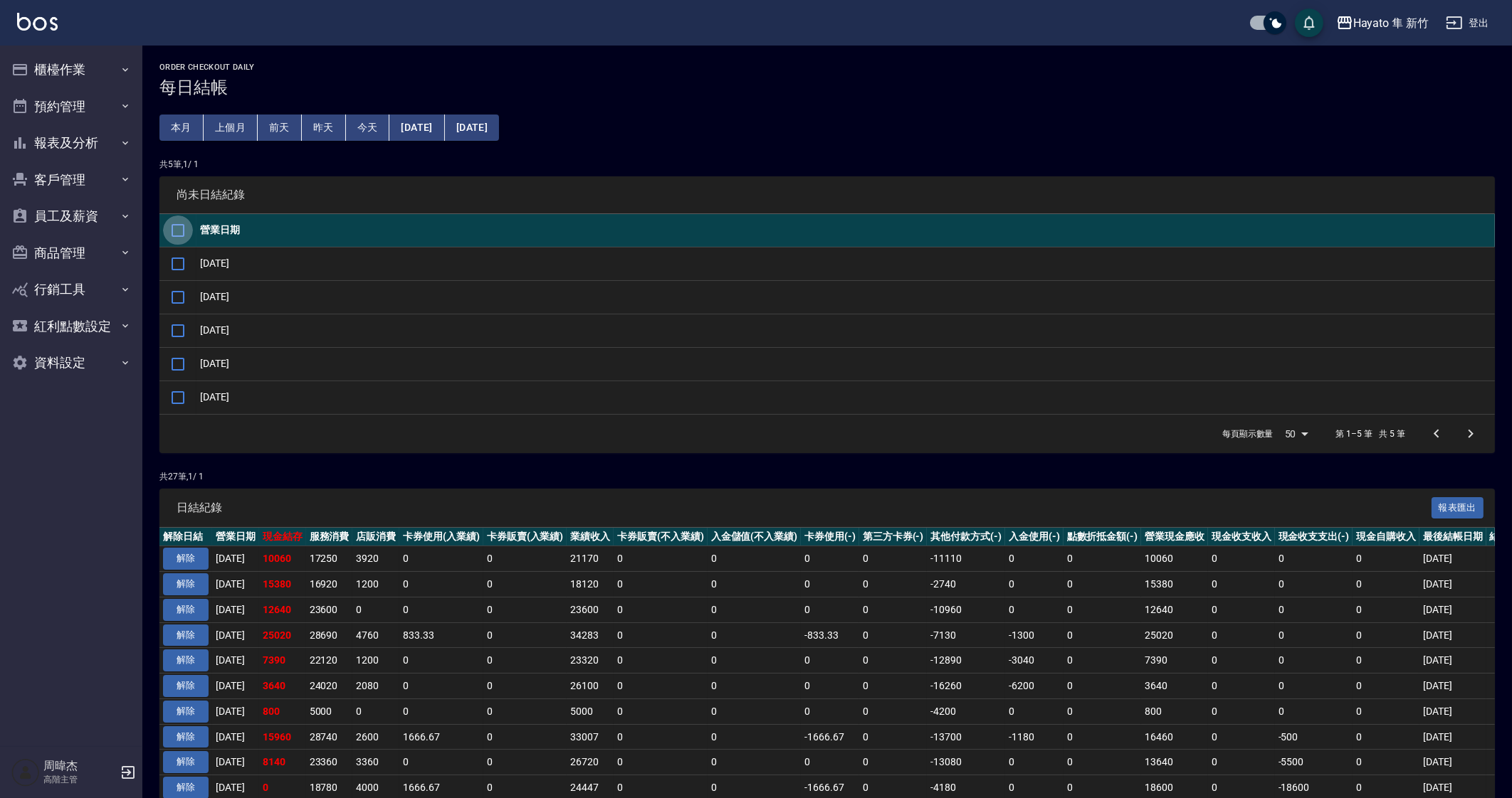
checkbox input "true"
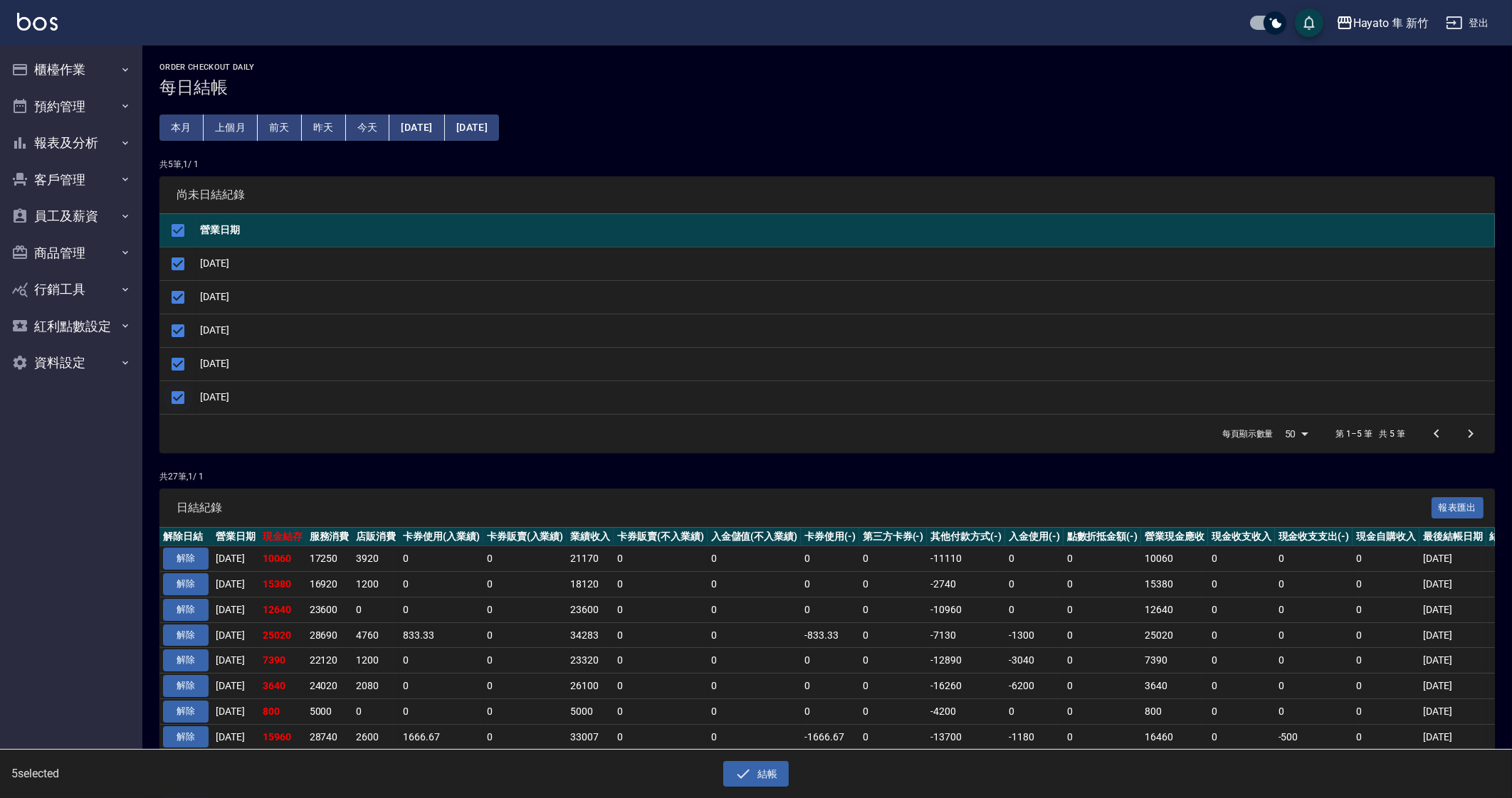
click at [178, 394] on input "checkbox" at bounding box center [178, 398] width 30 height 30
checkbox input "false"
click at [174, 359] on input "checkbox" at bounding box center [178, 364] width 30 height 30
checkbox input "false"
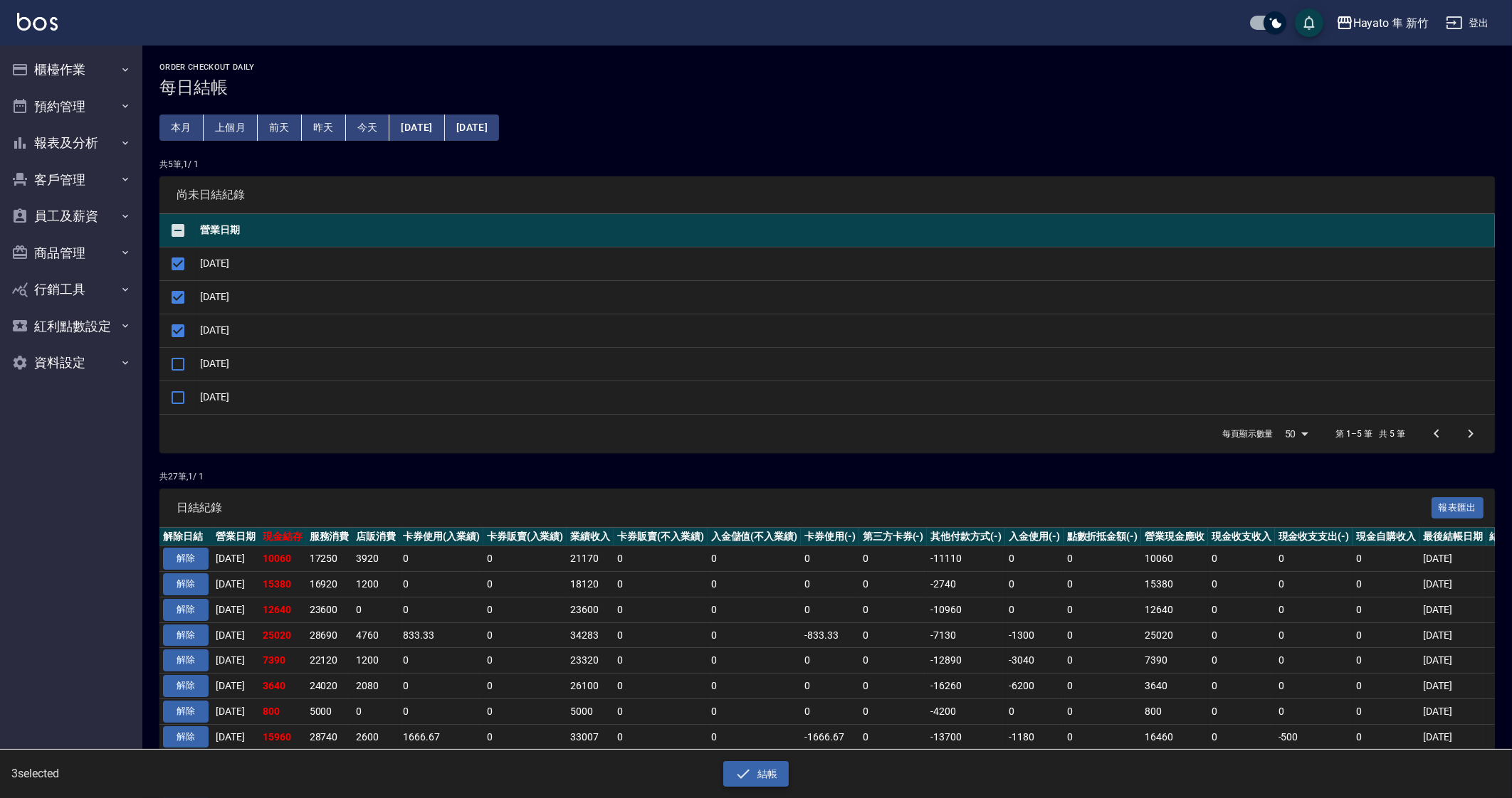
click at [749, 773] on icon "button" at bounding box center [743, 774] width 17 height 17
click at [680, 59] on div "確定" at bounding box center [705, 57] width 80 height 22
click at [686, 58] on button "確定" at bounding box center [704, 57] width 45 height 22
checkbox input "false"
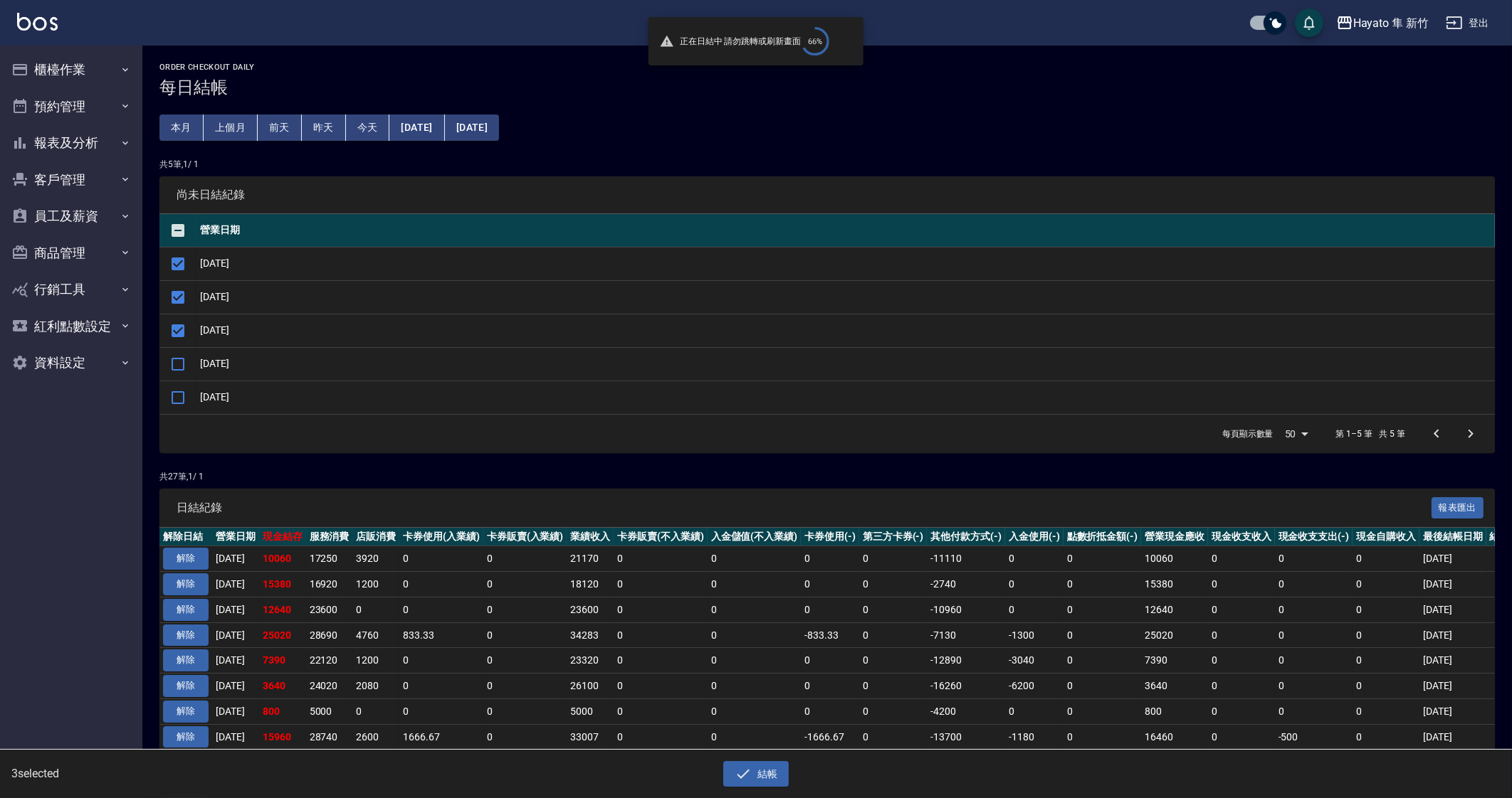
checkbox input "false"
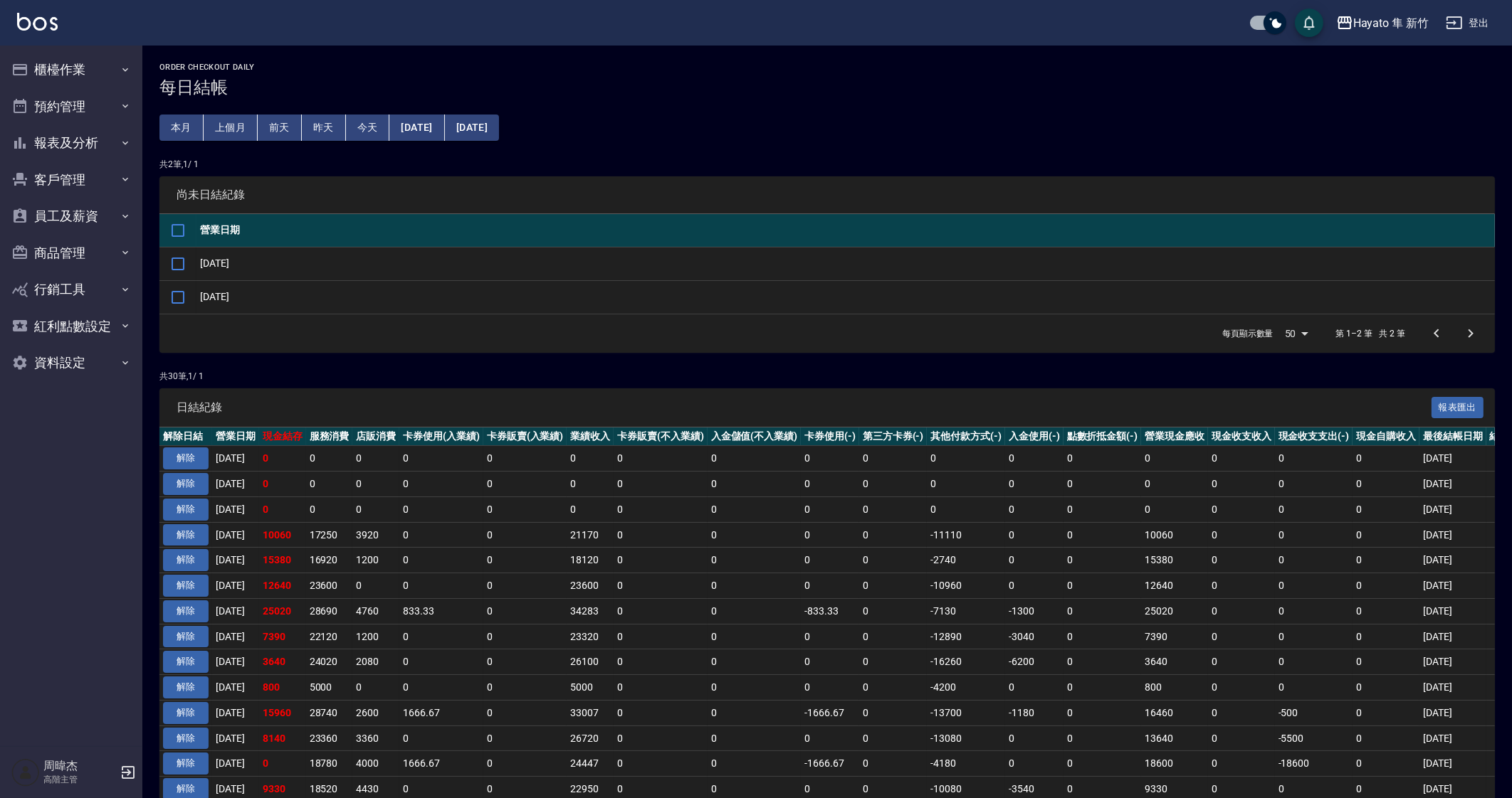
drag, startPoint x: 441, startPoint y: 482, endPoint x: 446, endPoint y: 470, distance: 13.0
click at [441, 481] on td "0" at bounding box center [441, 484] width 84 height 26
click at [99, 74] on button "櫃檯作業" at bounding box center [71, 69] width 131 height 37
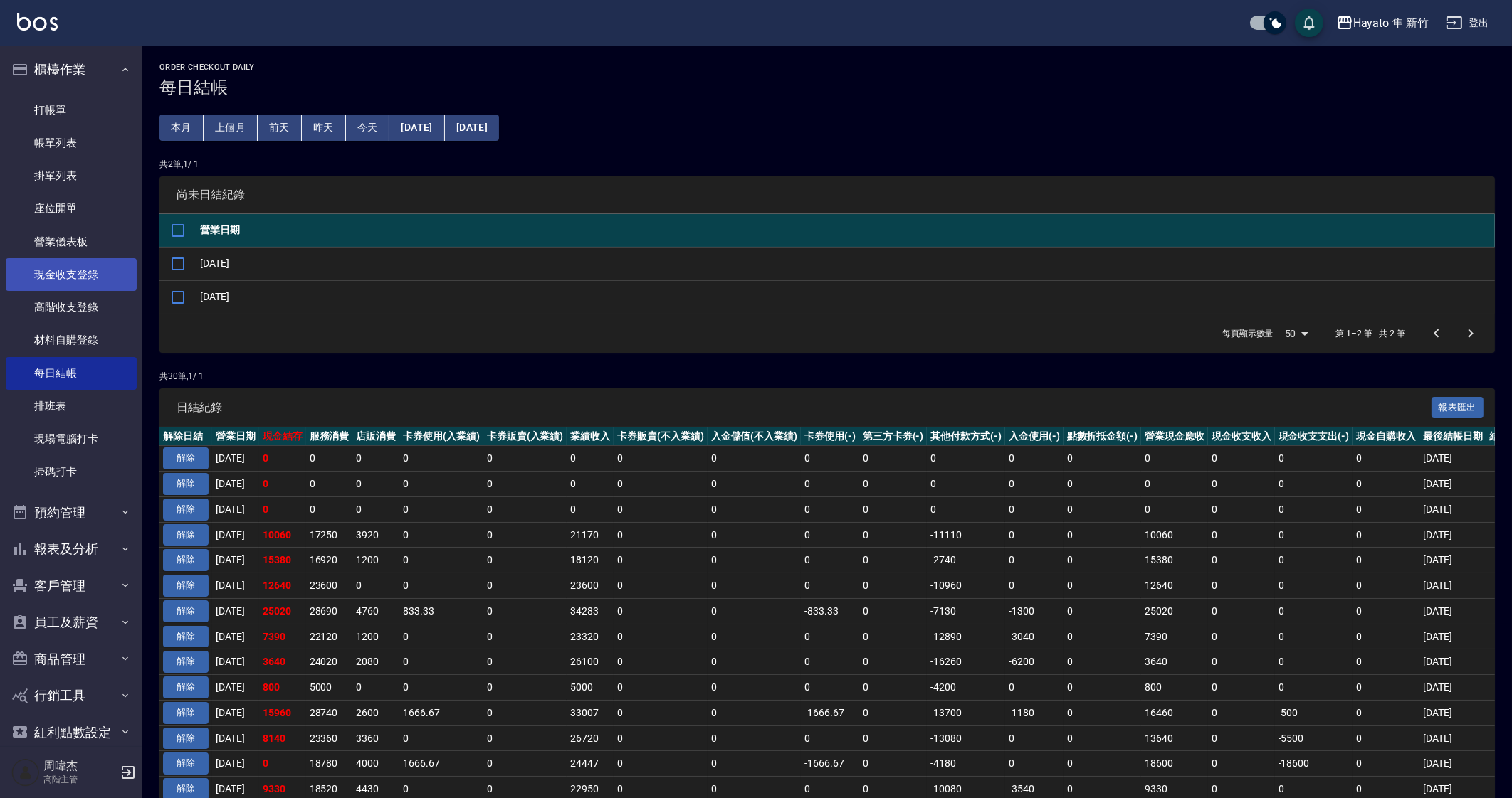
click at [89, 266] on link "現金收支登錄" at bounding box center [71, 275] width 131 height 33
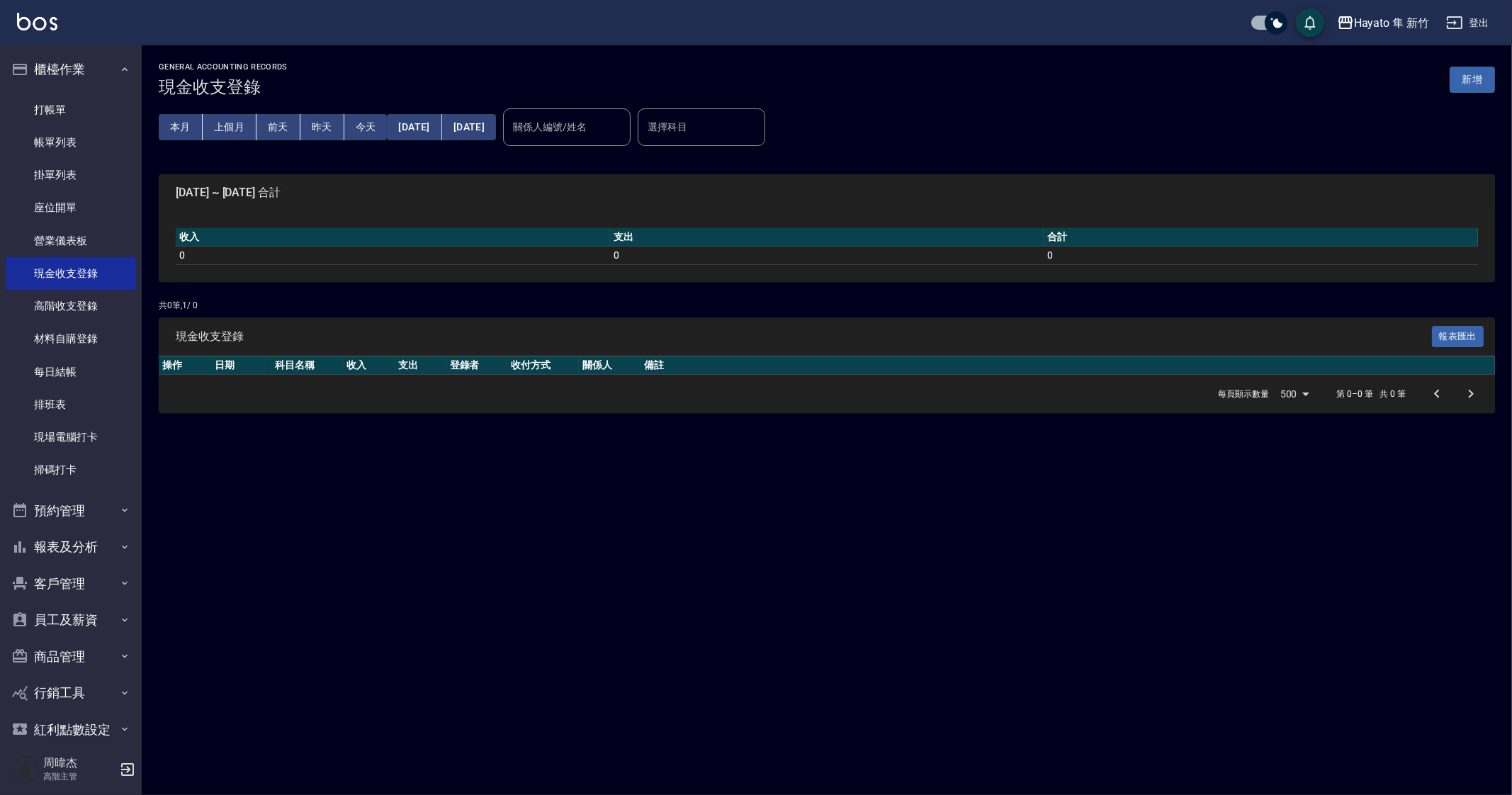
click at [1463, 87] on button "新增" at bounding box center [1472, 79] width 45 height 26
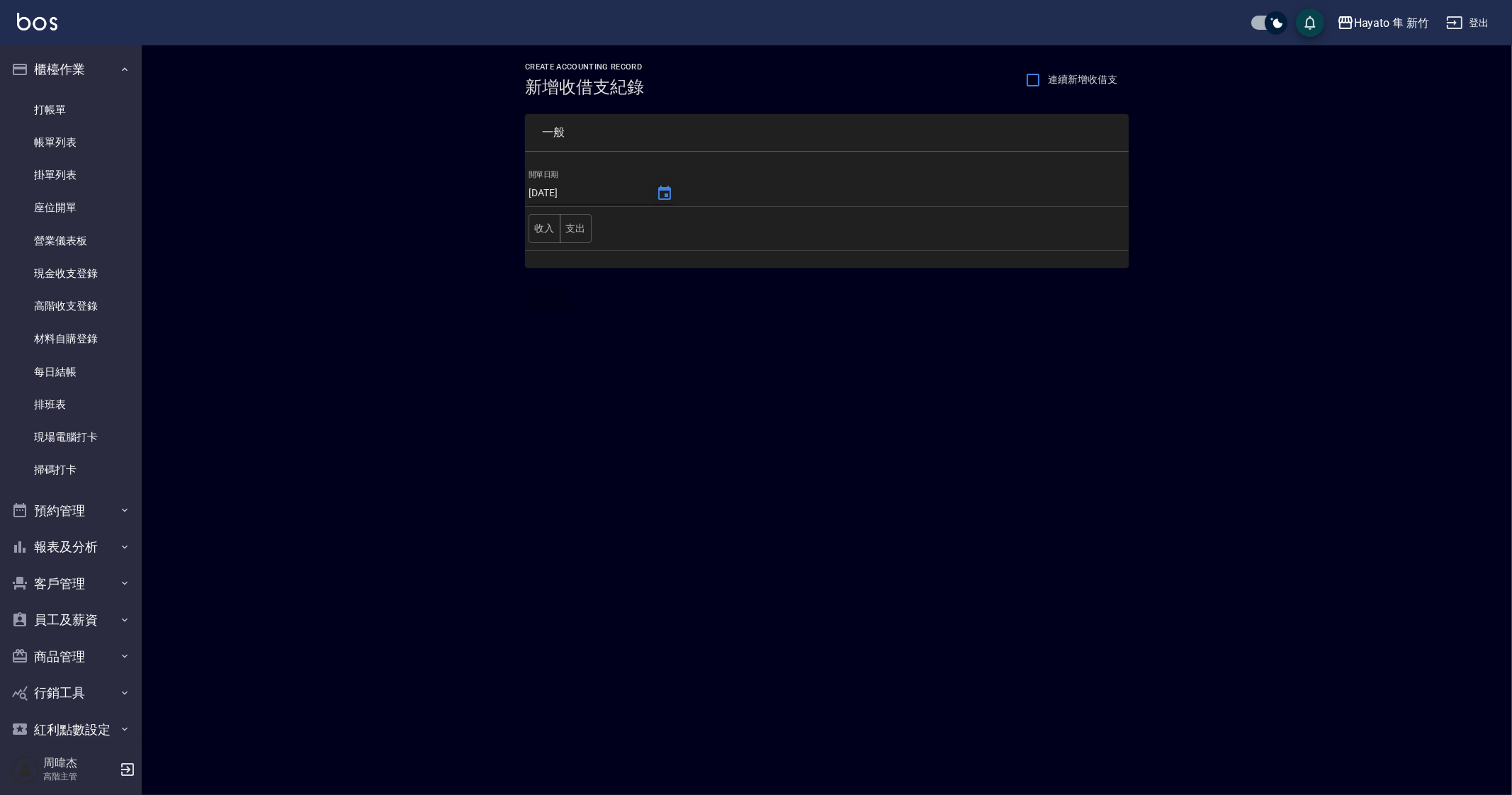
click at [650, 191] on button "Choose date, selected date is 2025-09-12" at bounding box center [664, 193] width 34 height 34
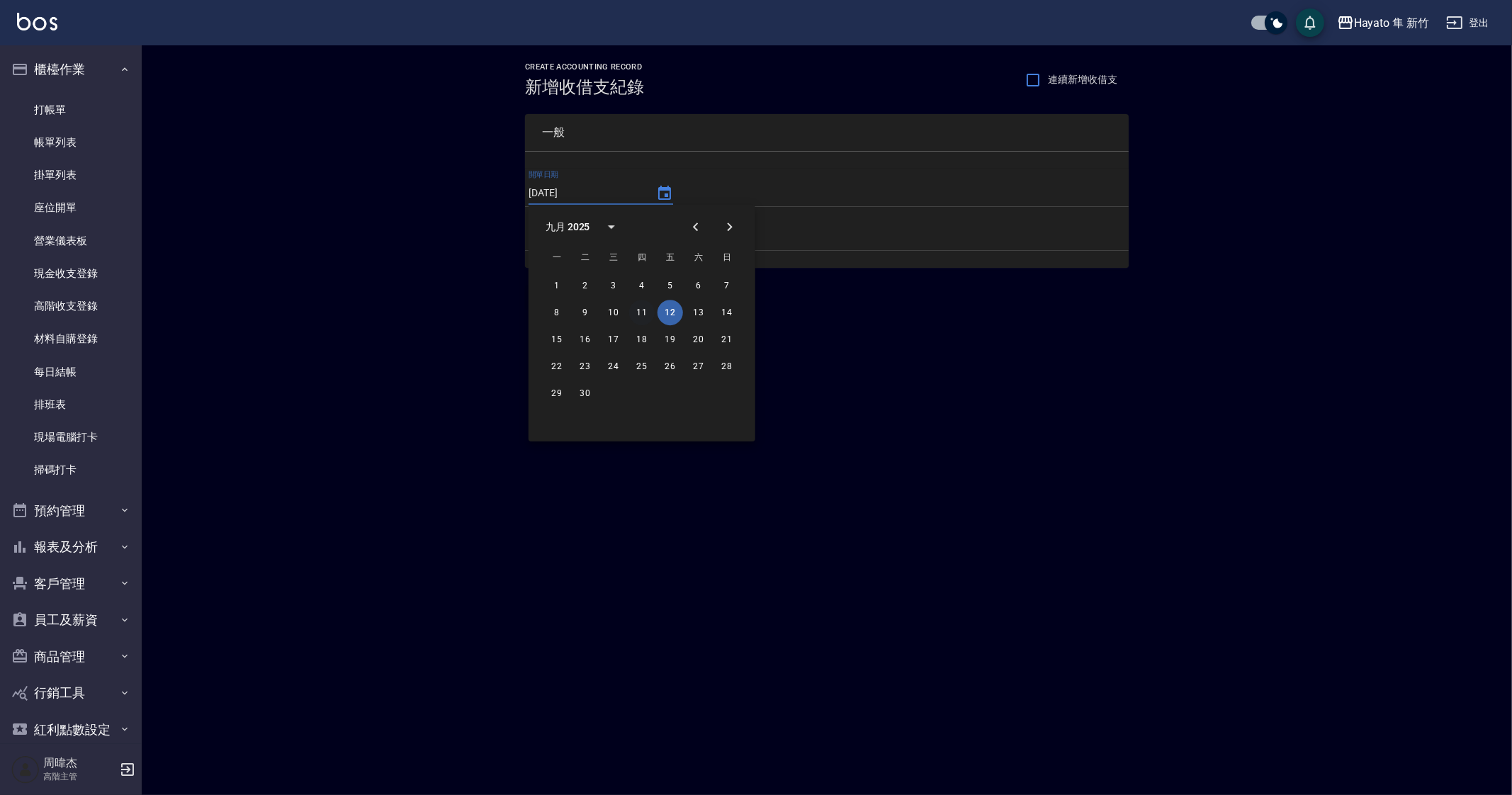
click at [636, 311] on button "11" at bounding box center [642, 312] width 26 height 26
type input "[DATE]"
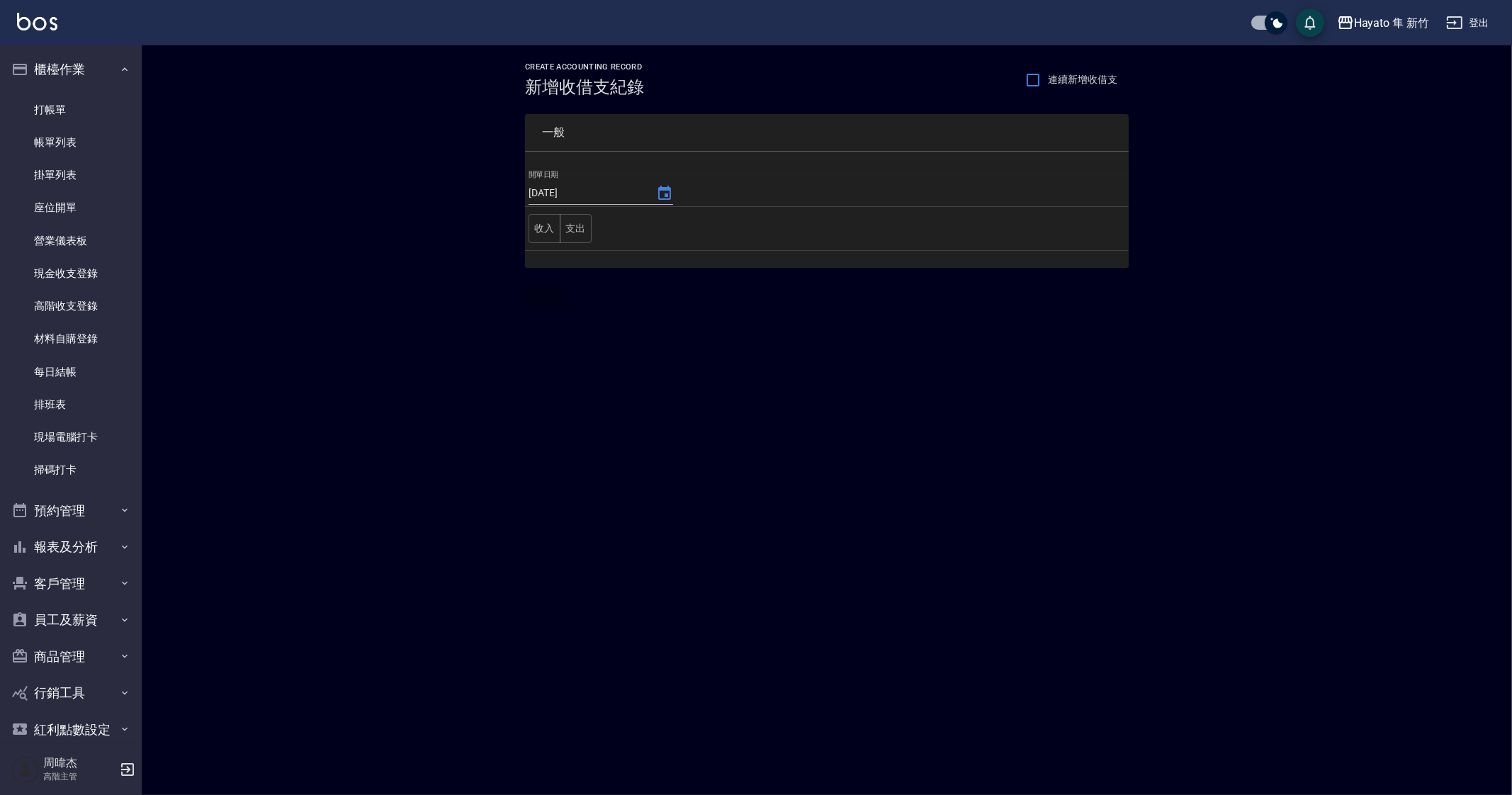
click at [651, 362] on div "九月 2025 一 二 三 四 五 六 日 1 2 3 4 5 6 7 8 9 10 11 12 13 14 15 16 17 18 19 20 21 22 …" at bounding box center [642, 323] width 227 height 236
click at [581, 238] on button "支出" at bounding box center [575, 229] width 32 height 29
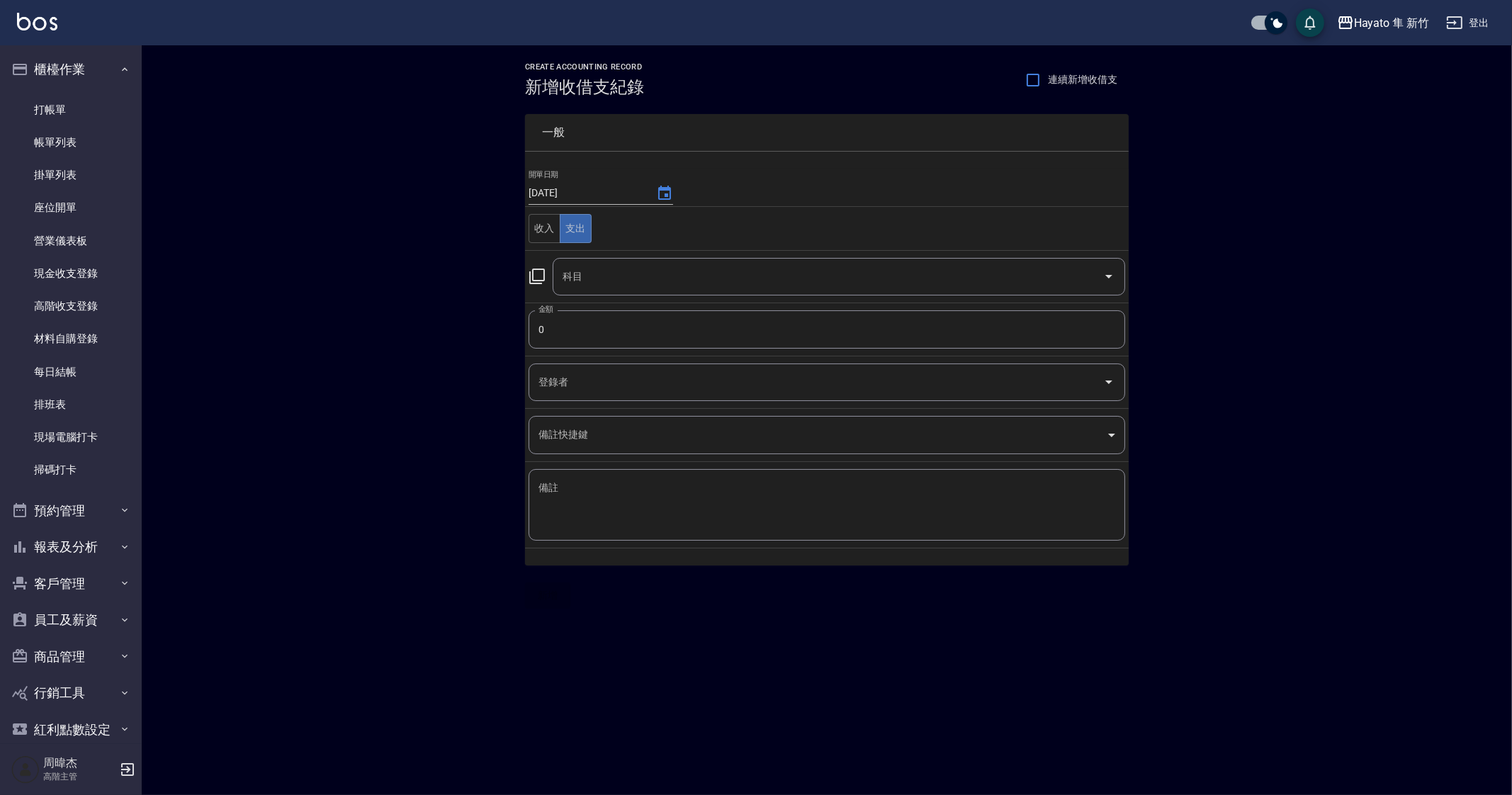
click at [633, 326] on input "0" at bounding box center [827, 330] width 597 height 38
type input "478"
click at [682, 268] on input "科目" at bounding box center [829, 277] width 538 height 25
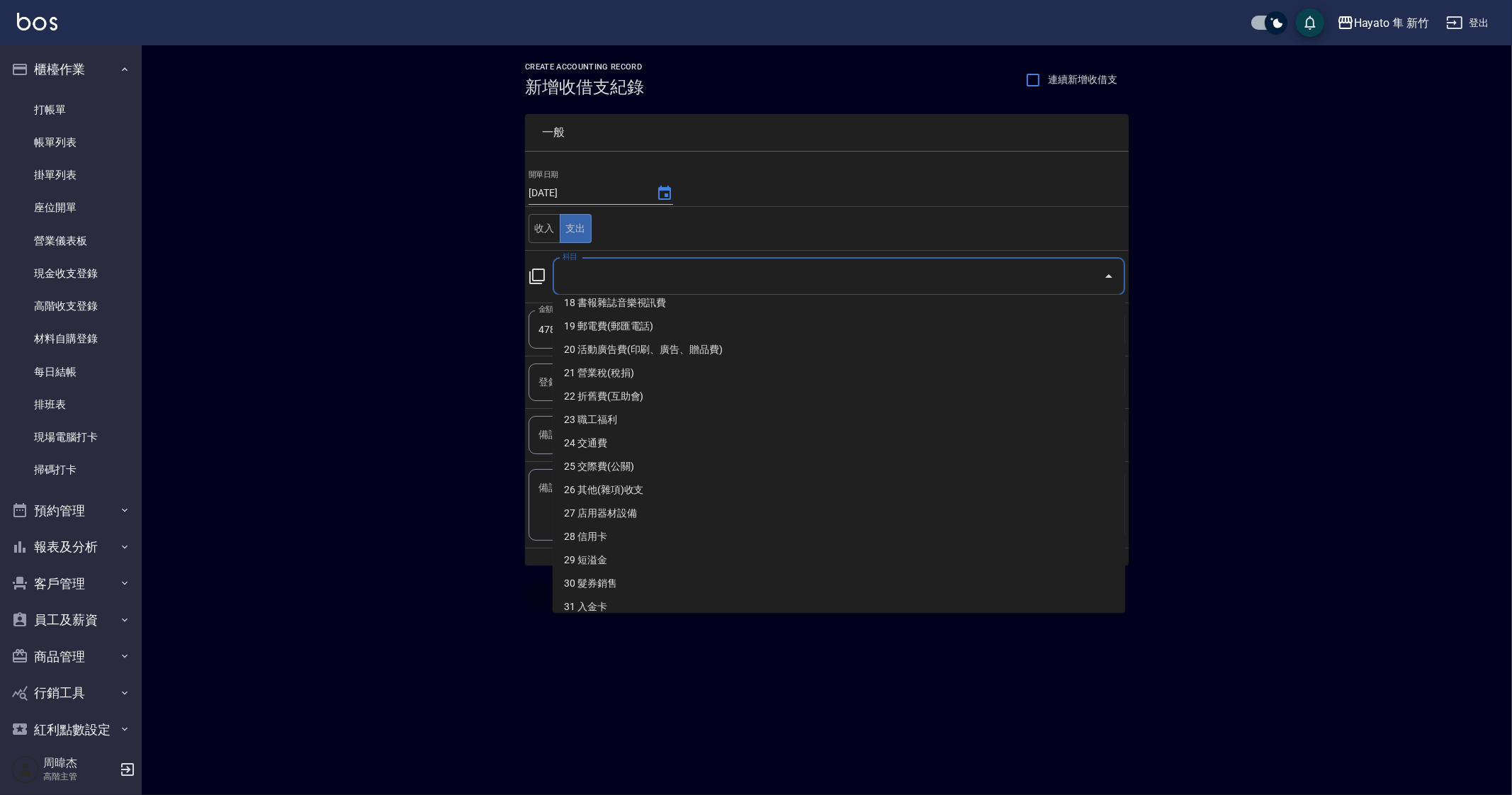
scroll to position [532, 0]
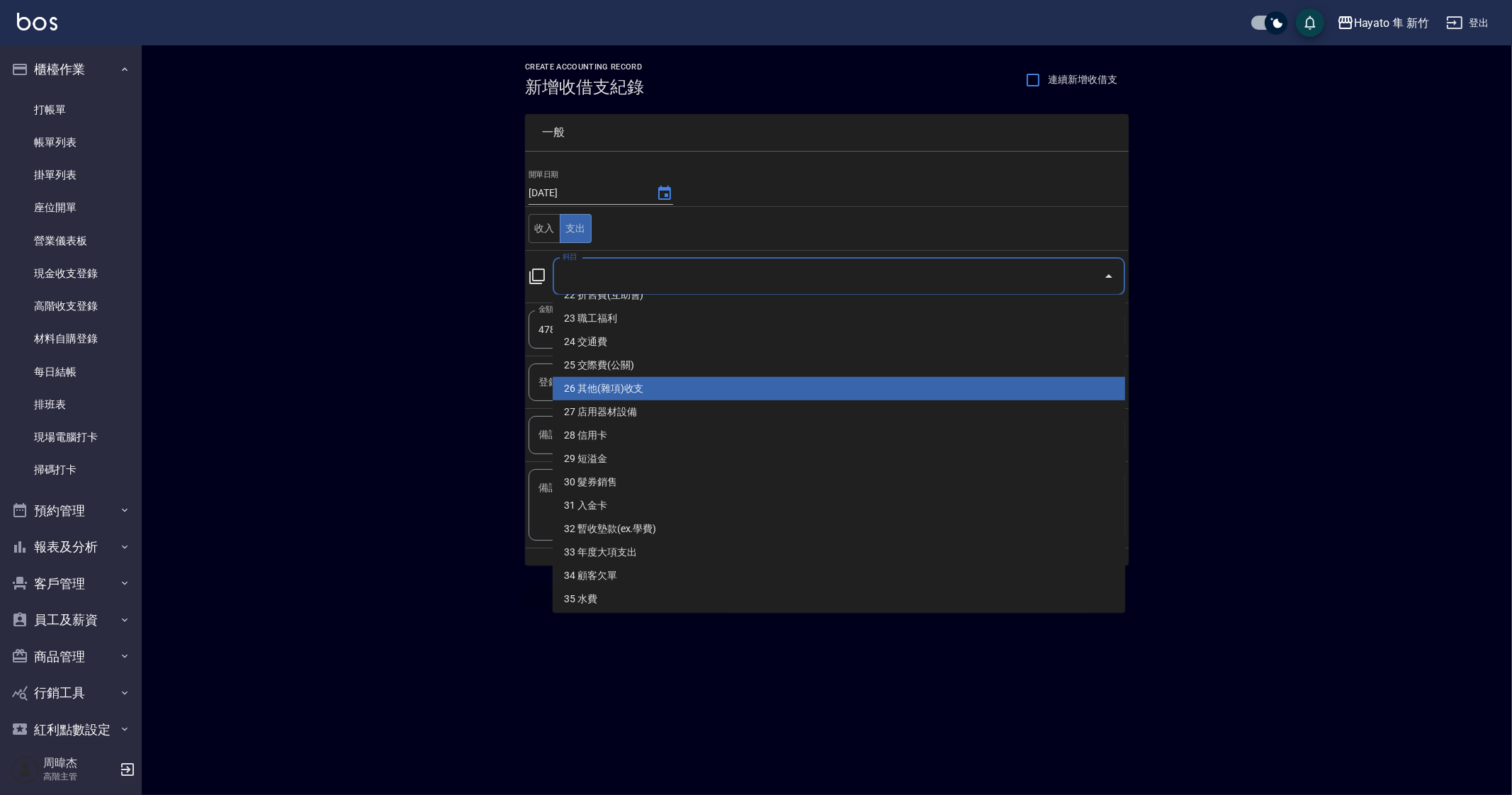
click at [751, 392] on li "26 其他(雜項)收支" at bounding box center [839, 388] width 573 height 23
type input "26 其他(雜項)收支"
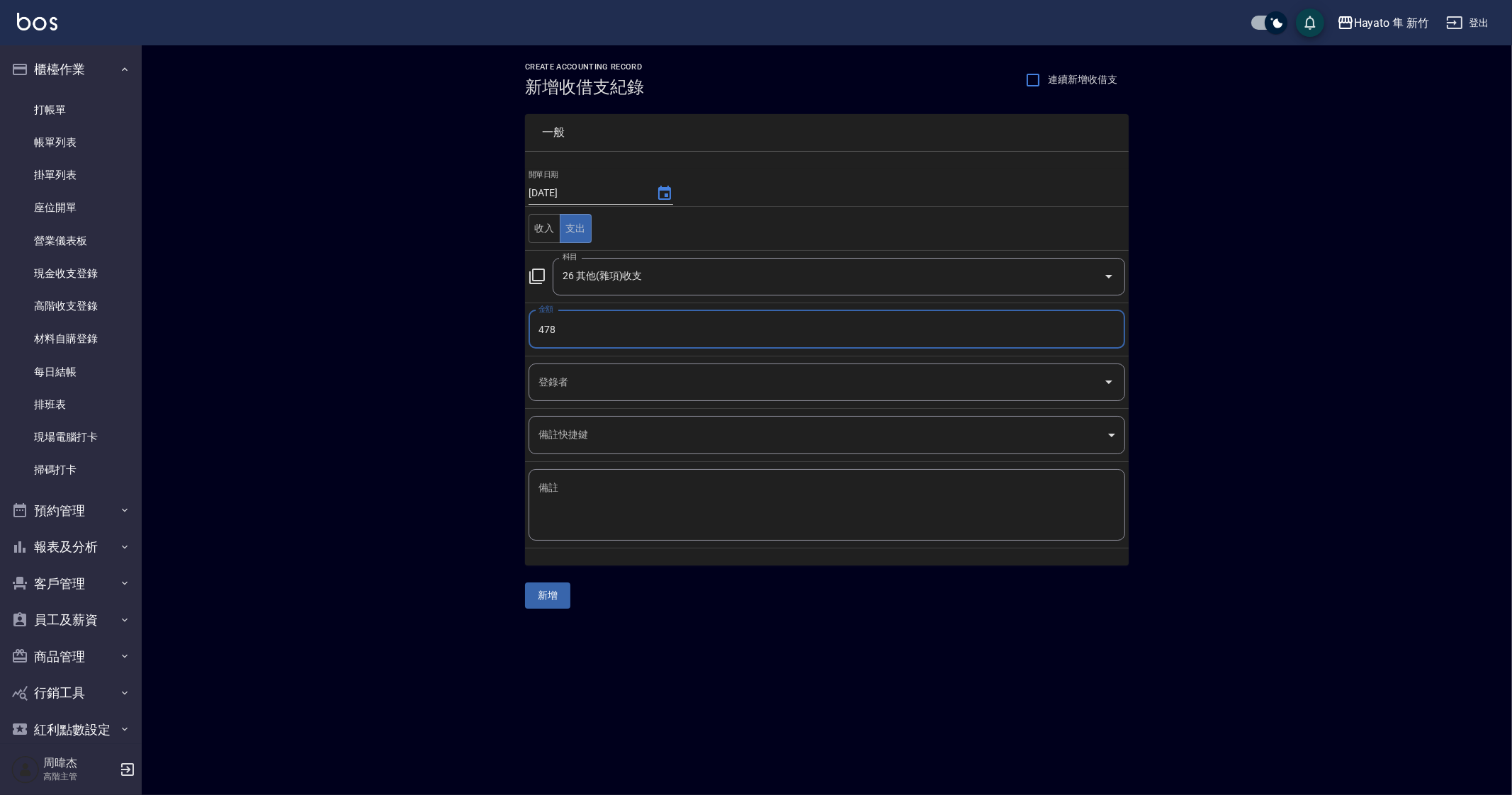
click at [724, 508] on textarea "備註" at bounding box center [827, 506] width 577 height 48
type textarea "j"
type textarea "衛生紙"
click at [551, 598] on button "新增" at bounding box center [547, 595] width 45 height 26
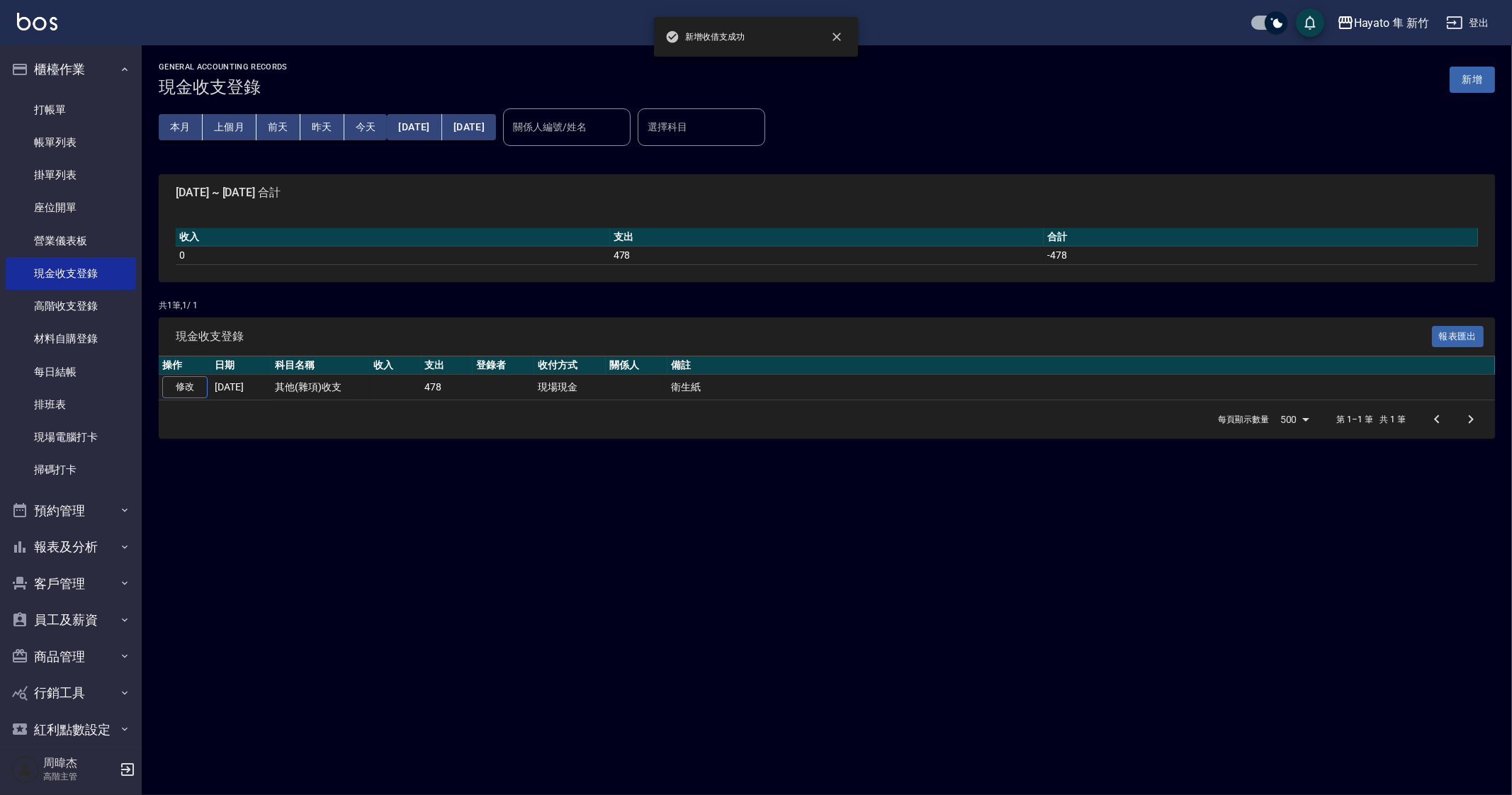
click at [742, 633] on div "GENERAL ACCOUNTING RECORDS 現金收支登錄 新增 本月 上個月 [DATE] [DATE] [DATE] [DATE] [DATE] …" at bounding box center [756, 397] width 1512 height 795
click at [1477, 78] on button "新增" at bounding box center [1472, 79] width 45 height 26
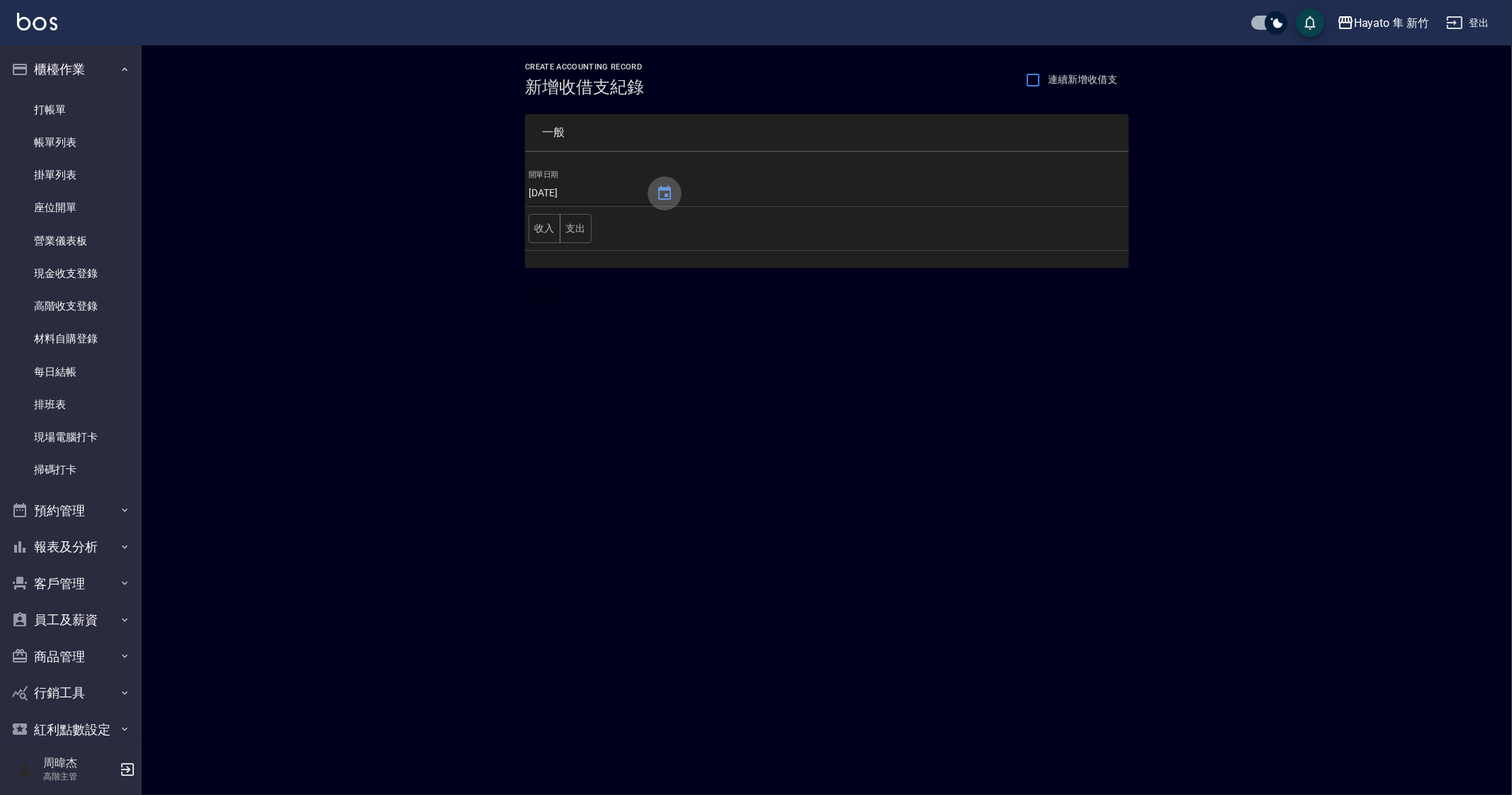
click at [658, 190] on icon "Choose date, selected date is 2025-09-12" at bounding box center [665, 193] width 17 height 17
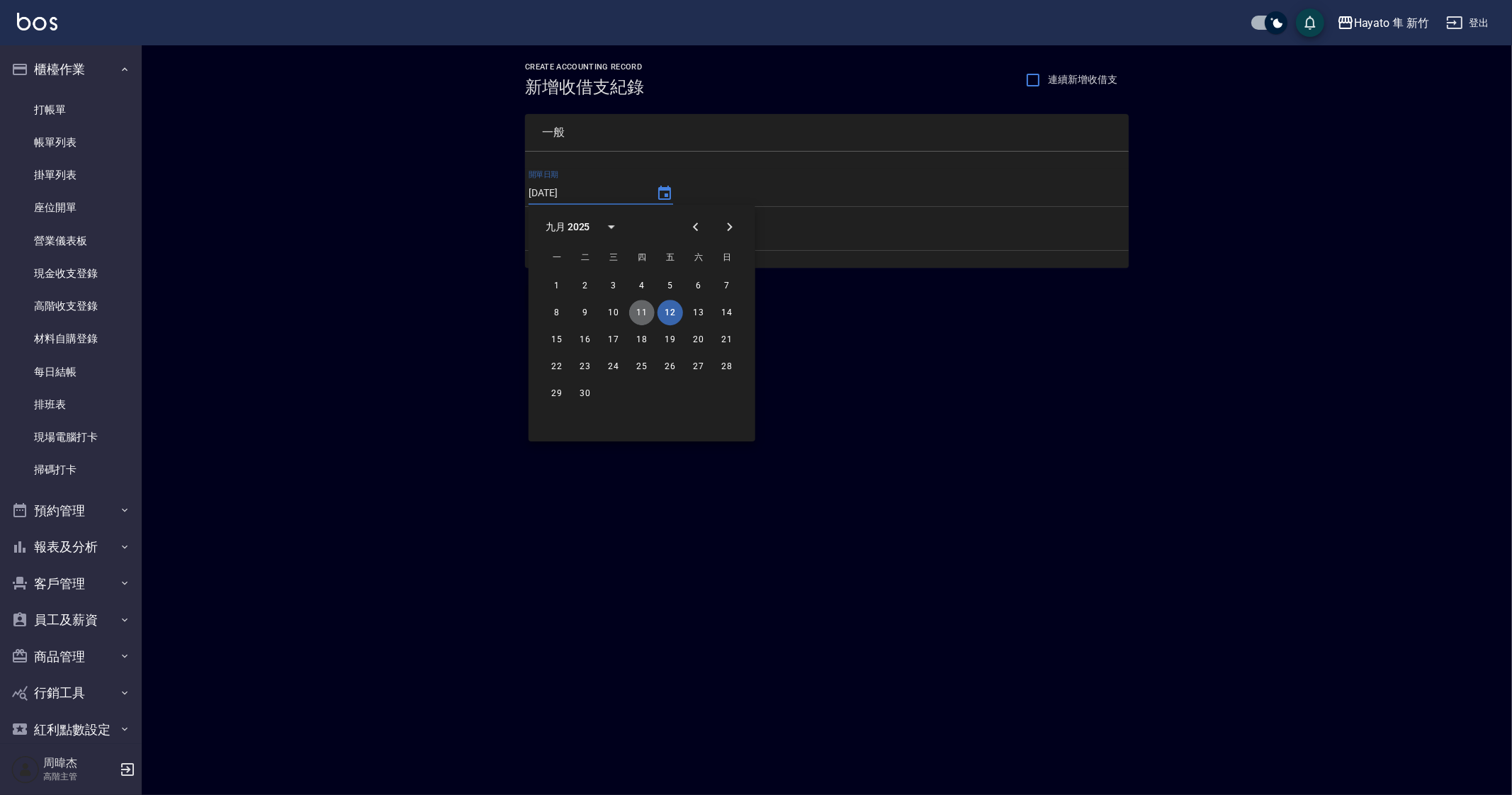
click at [648, 313] on button "11" at bounding box center [642, 312] width 26 height 26
type input "[DATE]"
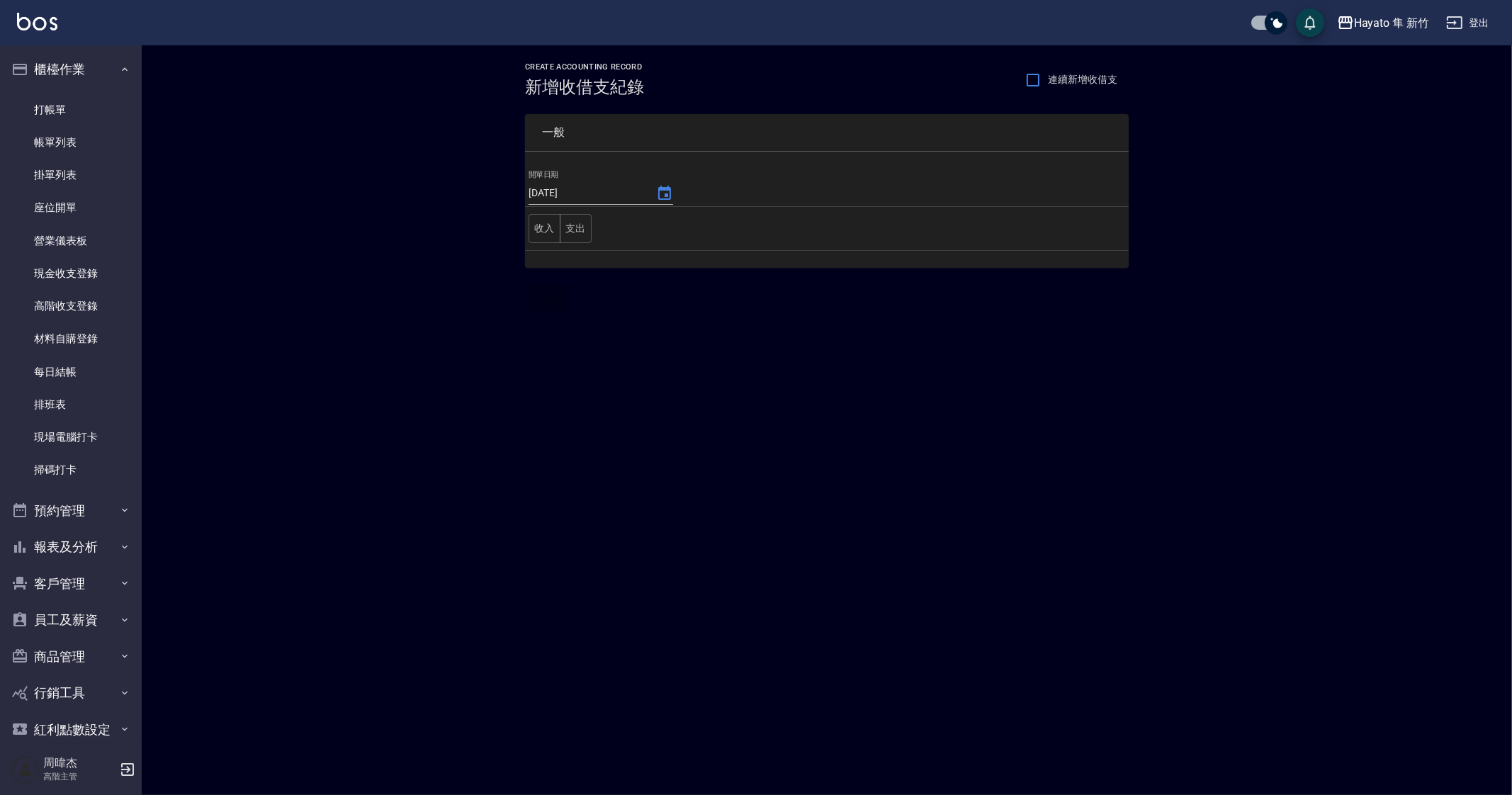
click at [785, 515] on div "CREATE ACCOUNTING RECORD 新增收借支紀錄 連續新增收借支 一般 開單日期 [DATE] 收入 支出 新增" at bounding box center [756, 397] width 1512 height 795
click at [587, 217] on button "支出" at bounding box center [575, 229] width 32 height 29
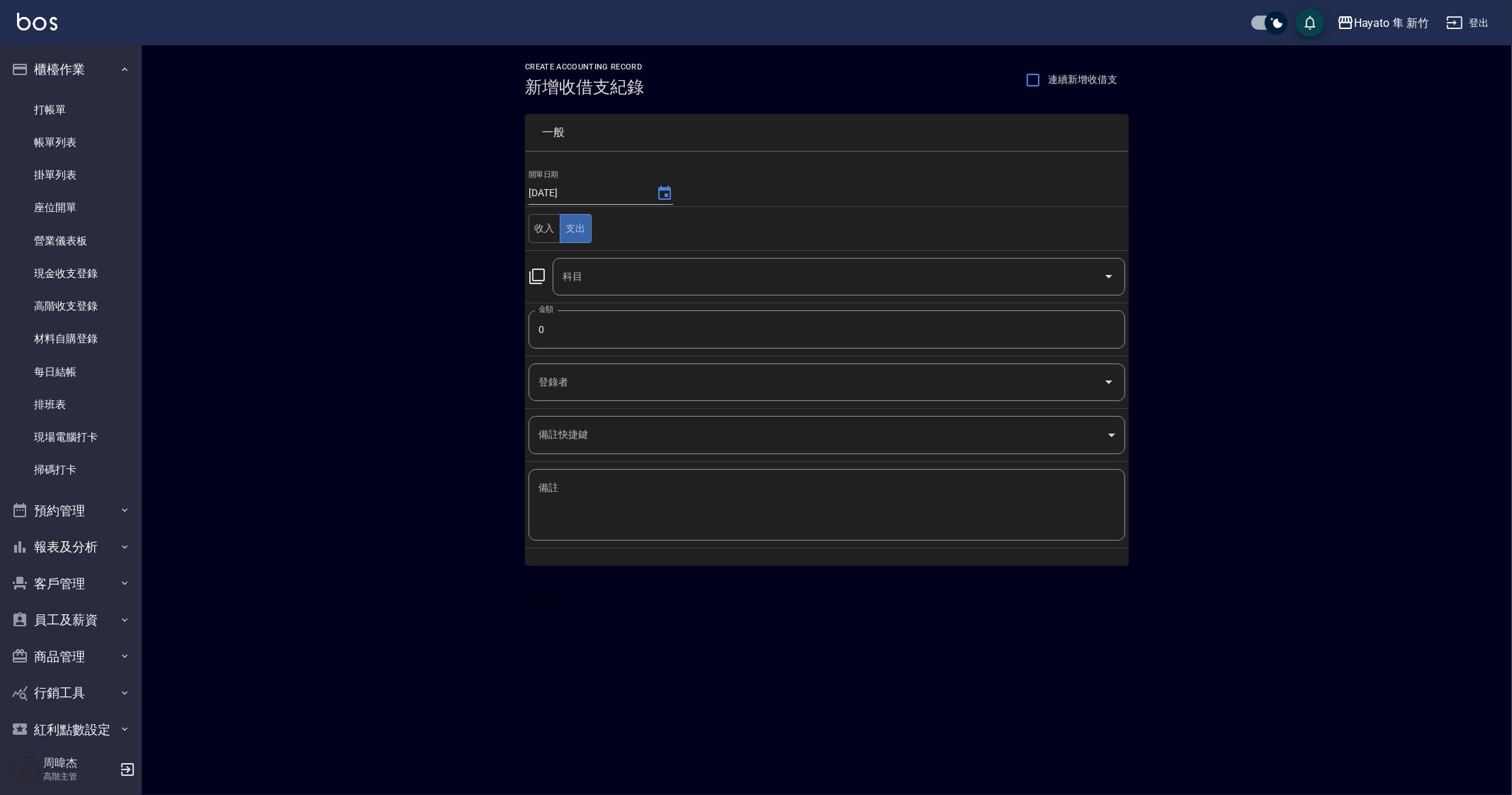
click at [903, 610] on div "CREATE ACCOUNTING RECORD 新增收借支紀錄 連續新增收借支 一般 開單日期 [DATE] 收入 支出 科目 科目 金額 0 金額 登錄者…" at bounding box center [827, 335] width 1371 height 581
click at [594, 348] on td "金額 0 金額" at bounding box center [827, 329] width 604 height 53
click at [610, 333] on input "0" at bounding box center [827, 330] width 597 height 38
type input "19482"
click at [686, 476] on div "x 備註" at bounding box center [827, 505] width 597 height 71
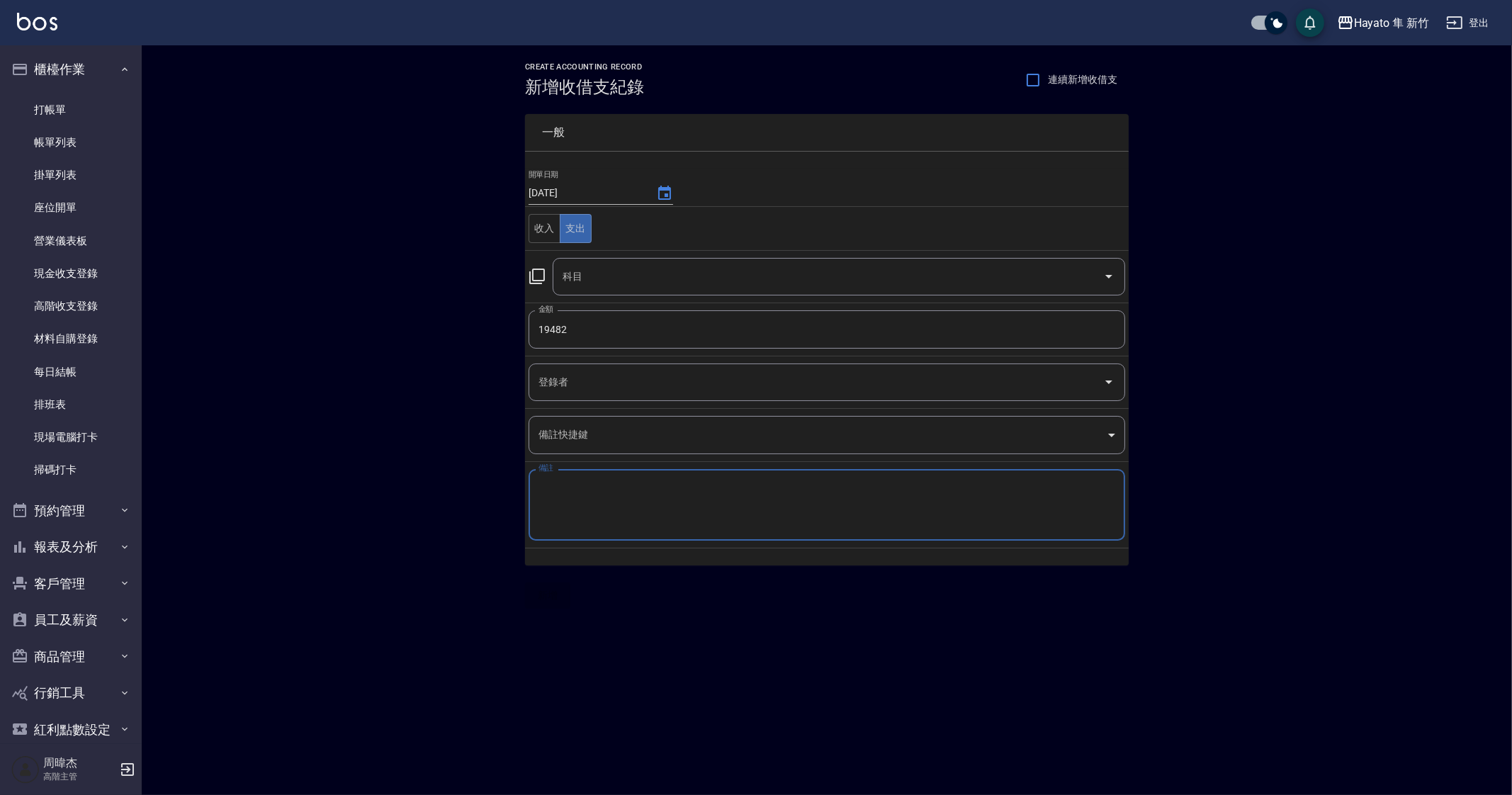
click at [692, 521] on textarea "備註" at bounding box center [827, 506] width 577 height 48
type textarea "c"
type textarea "宏雲洗髮精"
click at [735, 635] on div "CREATE ACCOUNTING RECORD 新增收借支紀錄 連續新增收借支 一般 開單日期 [DATE] 收入 支出 科目 科目 金額 19482 金額…" at bounding box center [756, 397] width 1512 height 795
click at [788, 286] on input "科目" at bounding box center [829, 277] width 538 height 25
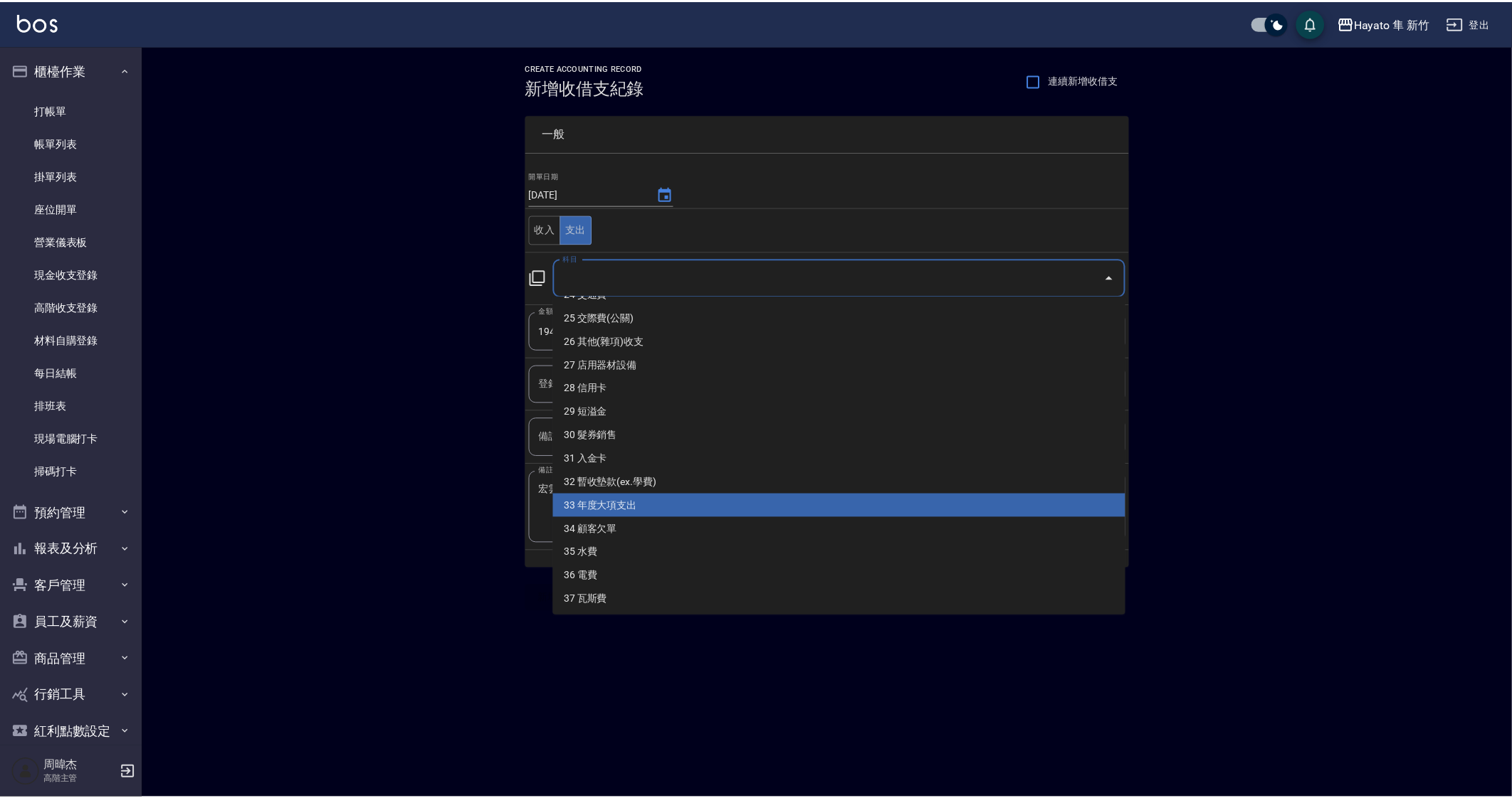
scroll to position [316, 0]
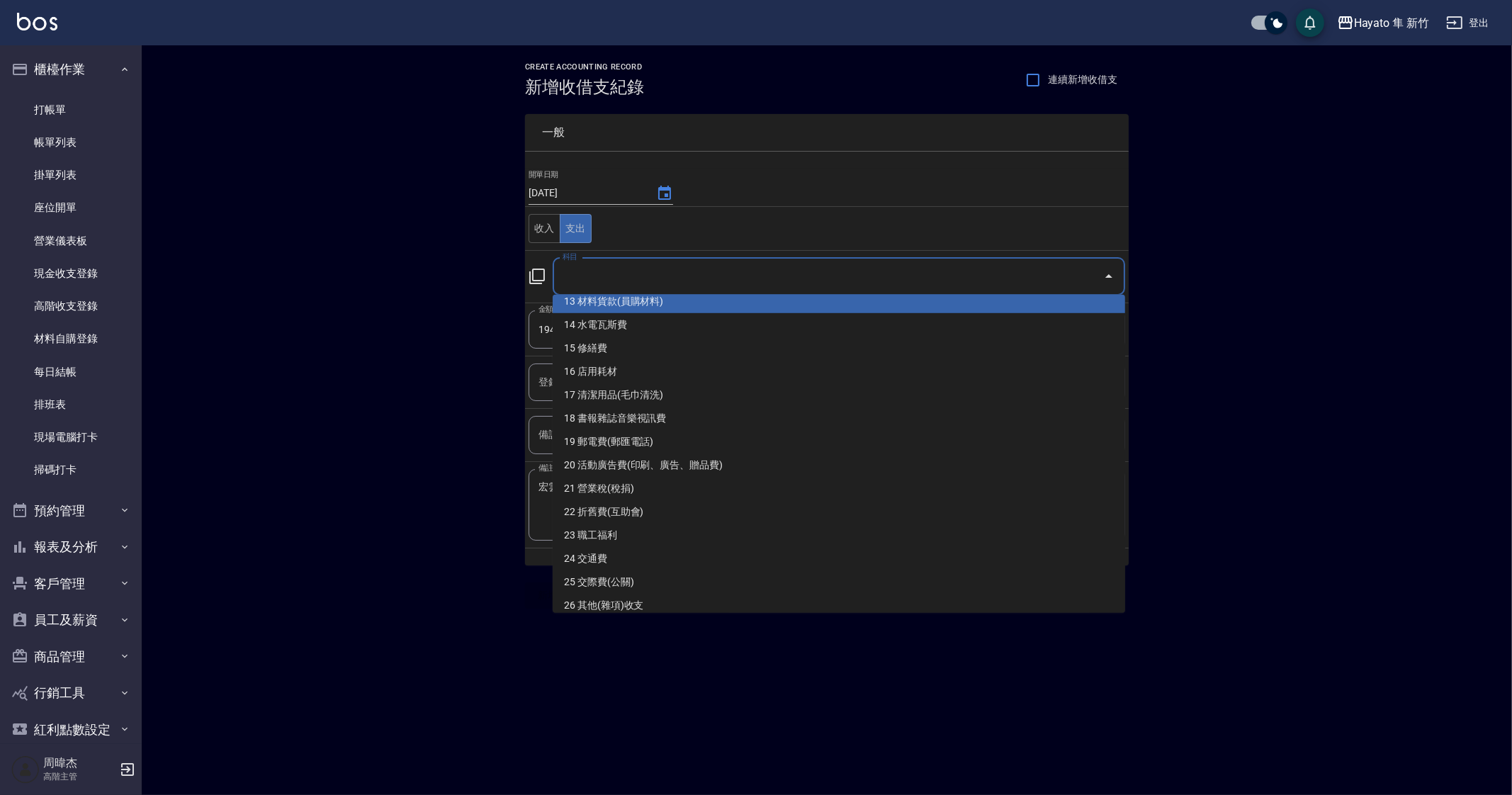
click at [776, 309] on li "13 材料貨款(員購材料)" at bounding box center [839, 302] width 573 height 23
type input "13 材料貨款(員購材料)"
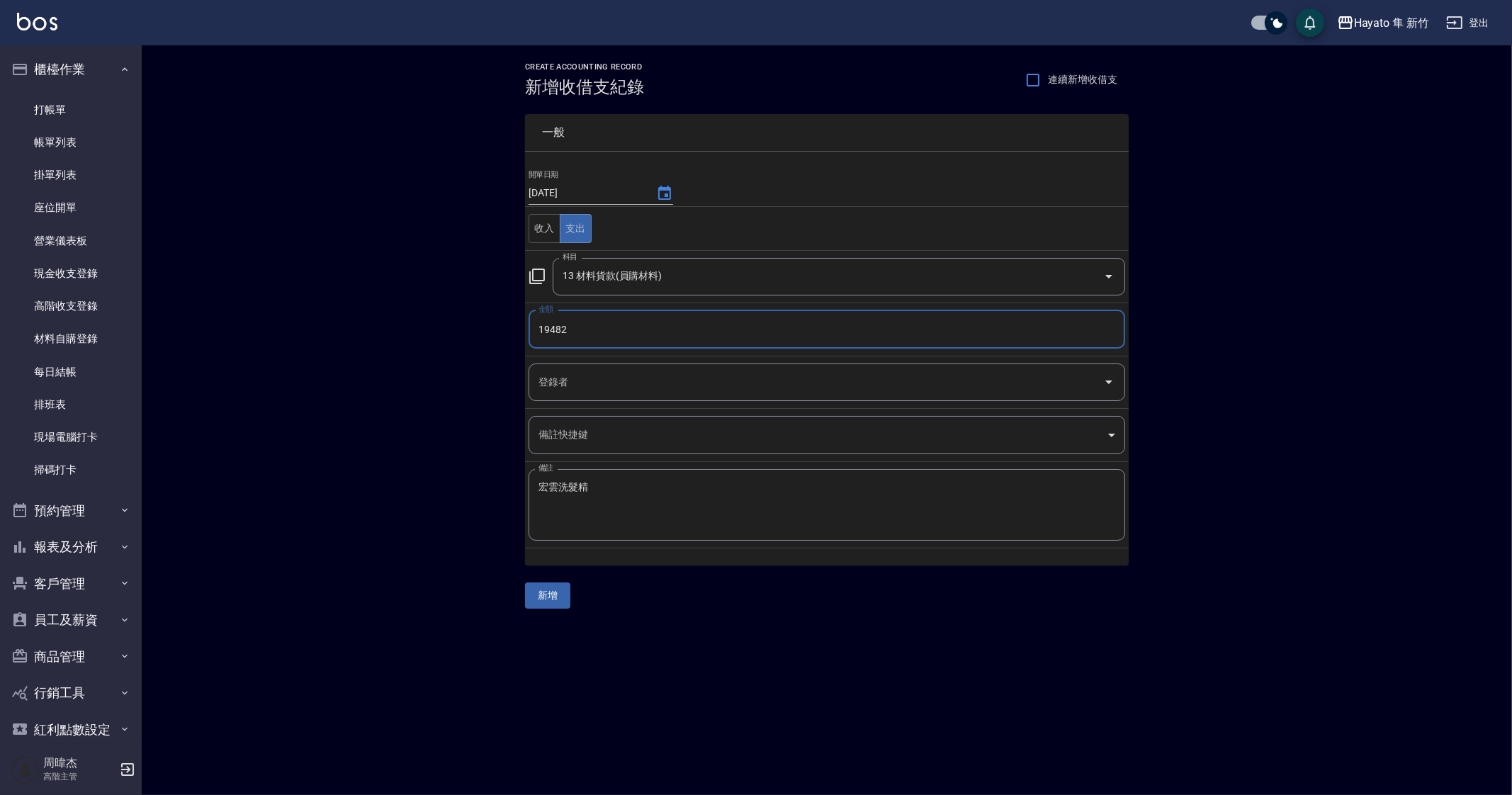
click at [764, 655] on div "CREATE ACCOUNTING RECORD 新增收借支紀錄 連續新增收借支 一般 開單日期 [DATE] 收入 支出 科目 13 材料貨款(員購材料) …" at bounding box center [756, 397] width 1512 height 795
click at [544, 598] on button "新增" at bounding box center [547, 595] width 45 height 26
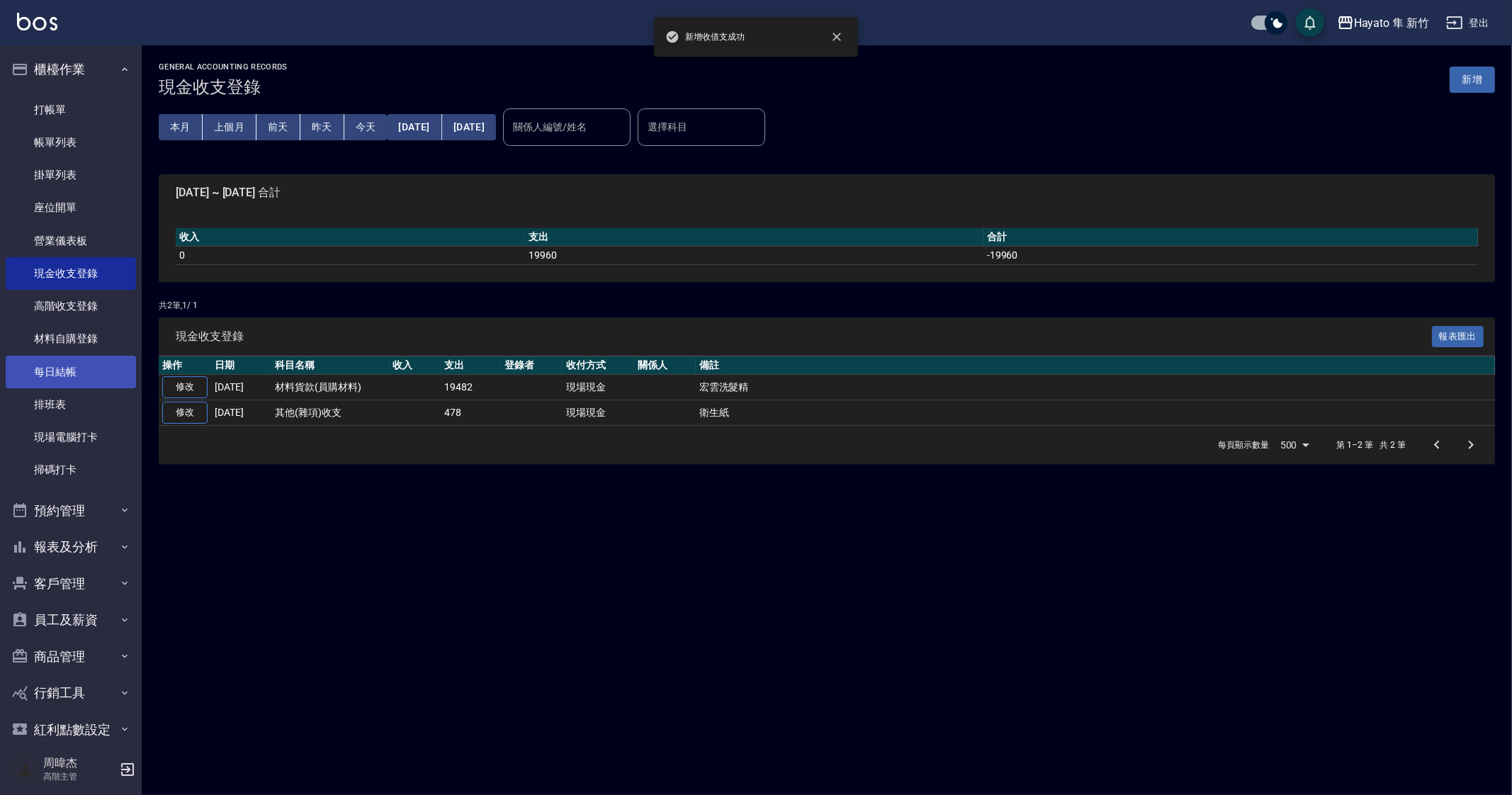
click at [83, 381] on link "每日結帳" at bounding box center [71, 372] width 131 height 33
click at [89, 371] on link "每日結帳" at bounding box center [71, 372] width 131 height 33
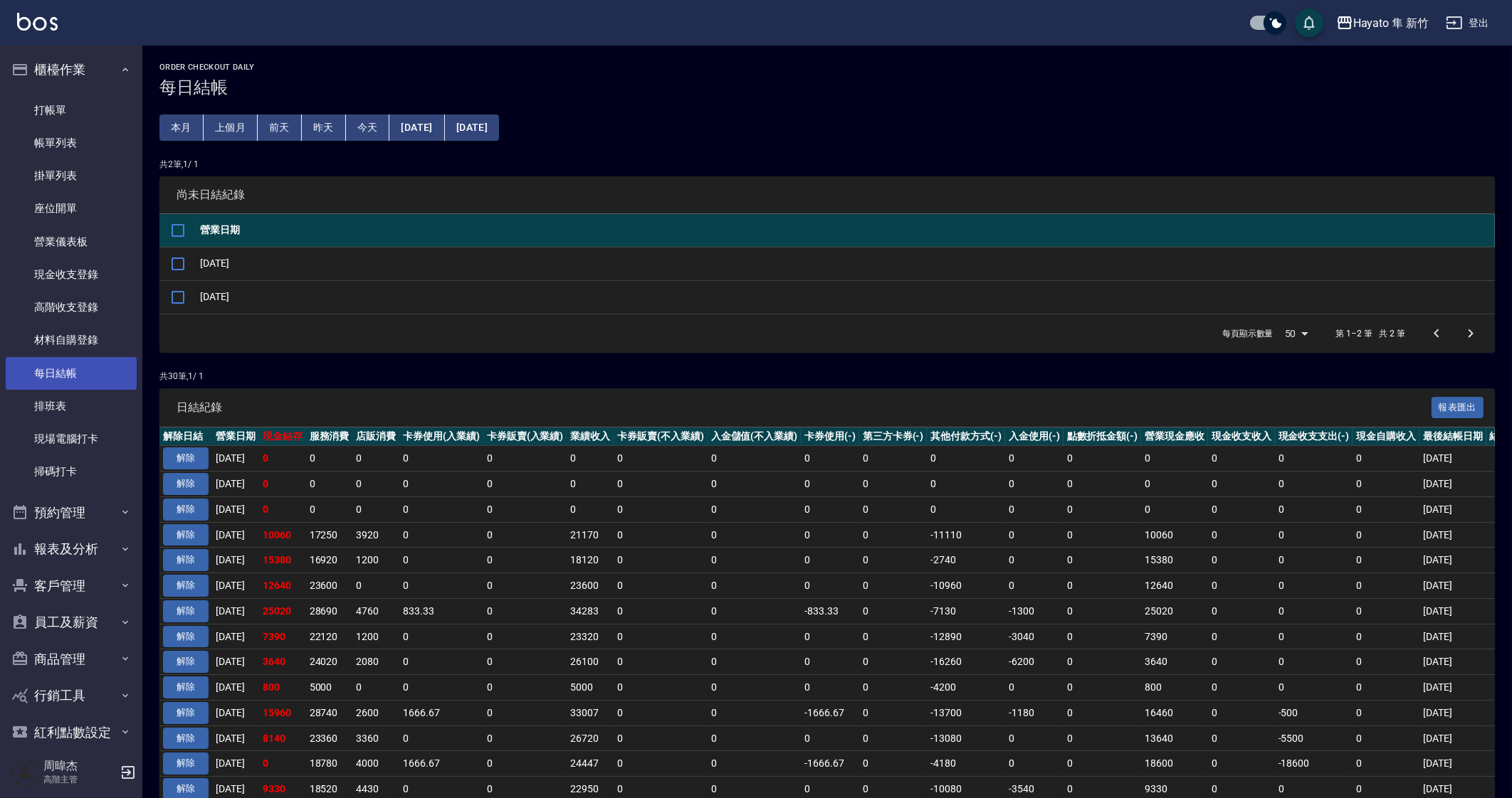
click at [90, 372] on link "每日結帳" at bounding box center [71, 373] width 131 height 33
click at [186, 263] on input "checkbox" at bounding box center [178, 263] width 30 height 30
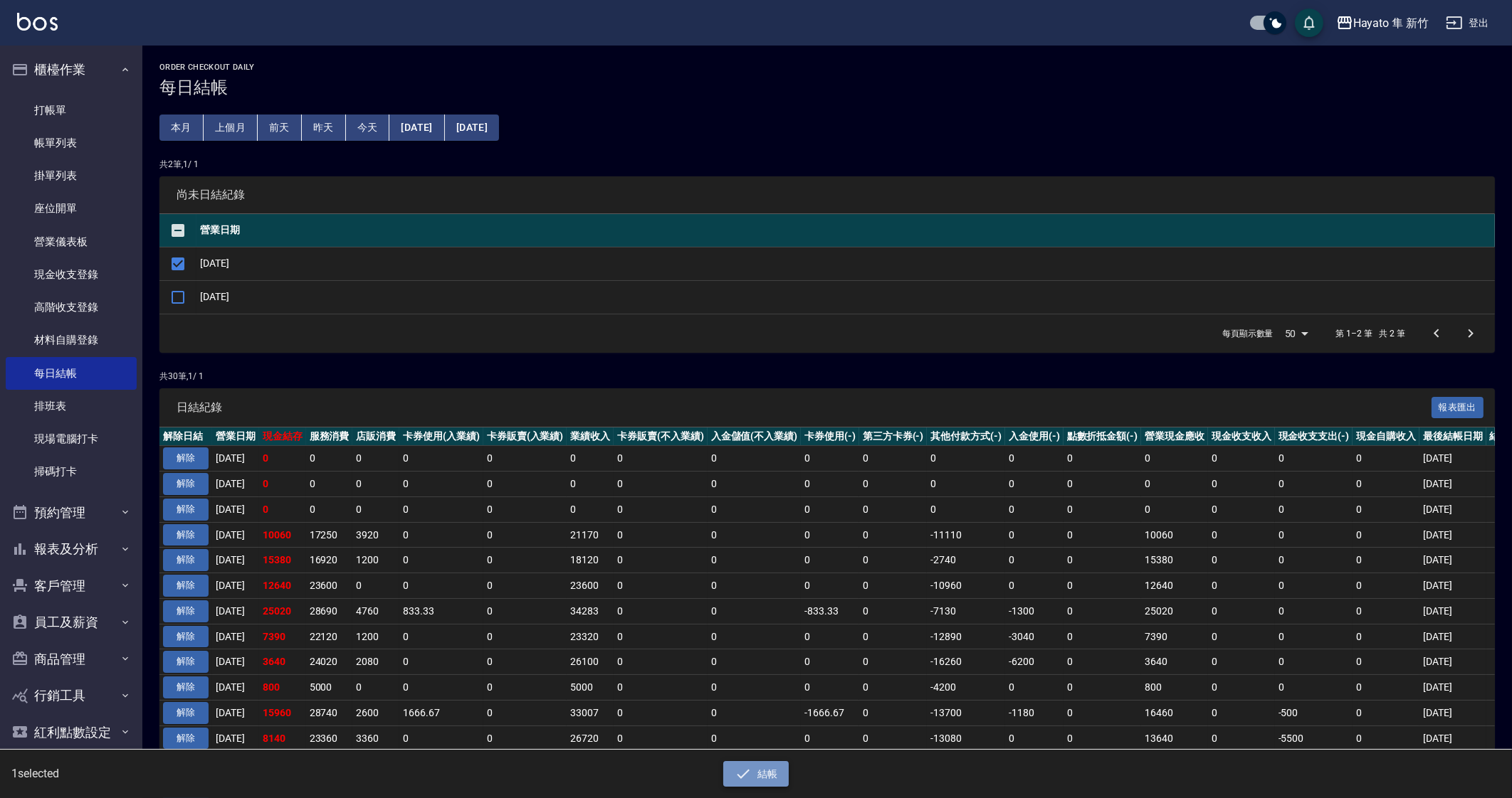
click at [779, 773] on button "結帳" at bounding box center [756, 774] width 67 height 26
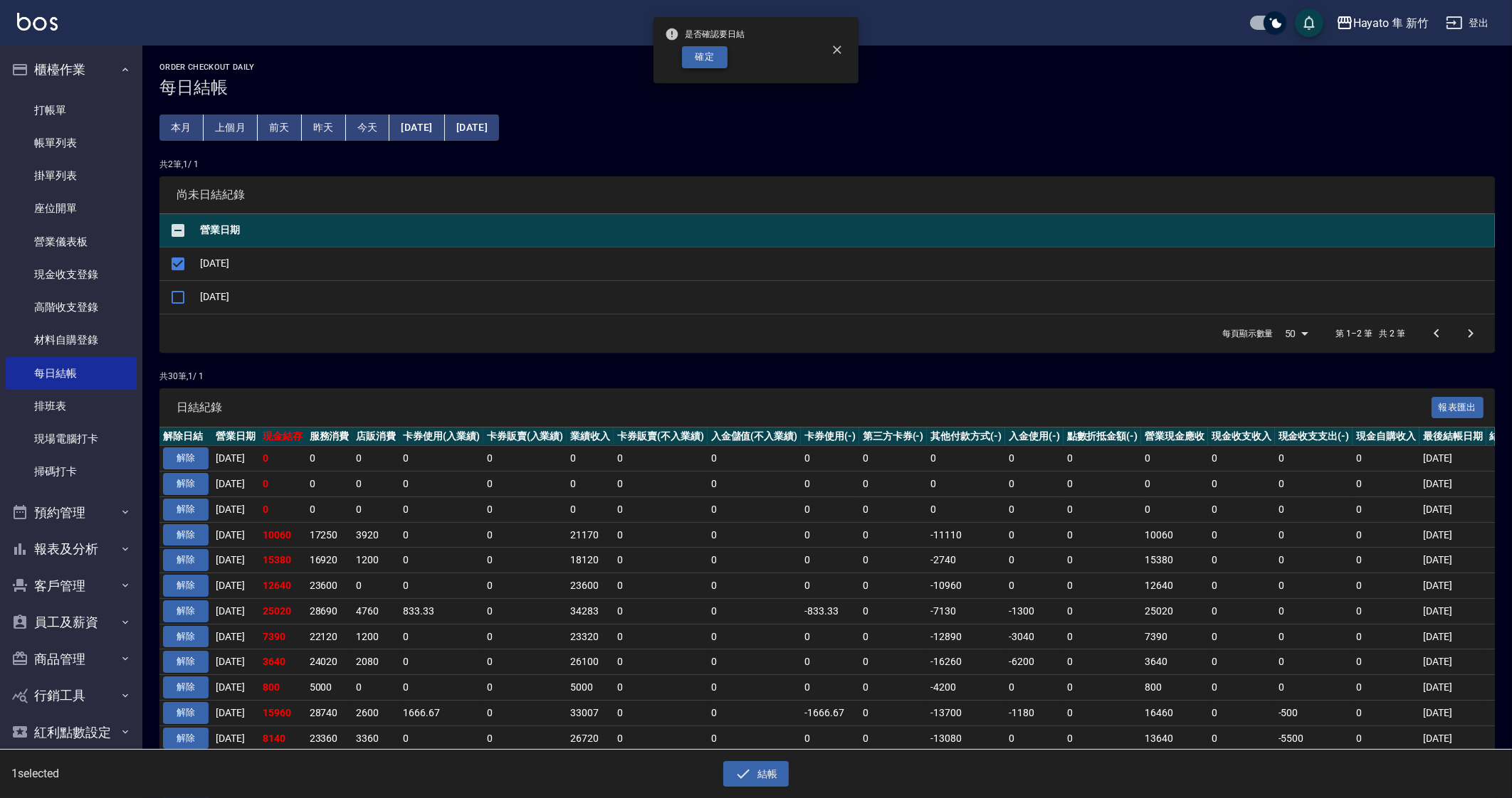
click at [687, 68] on button "確定" at bounding box center [704, 57] width 45 height 22
checkbox input "false"
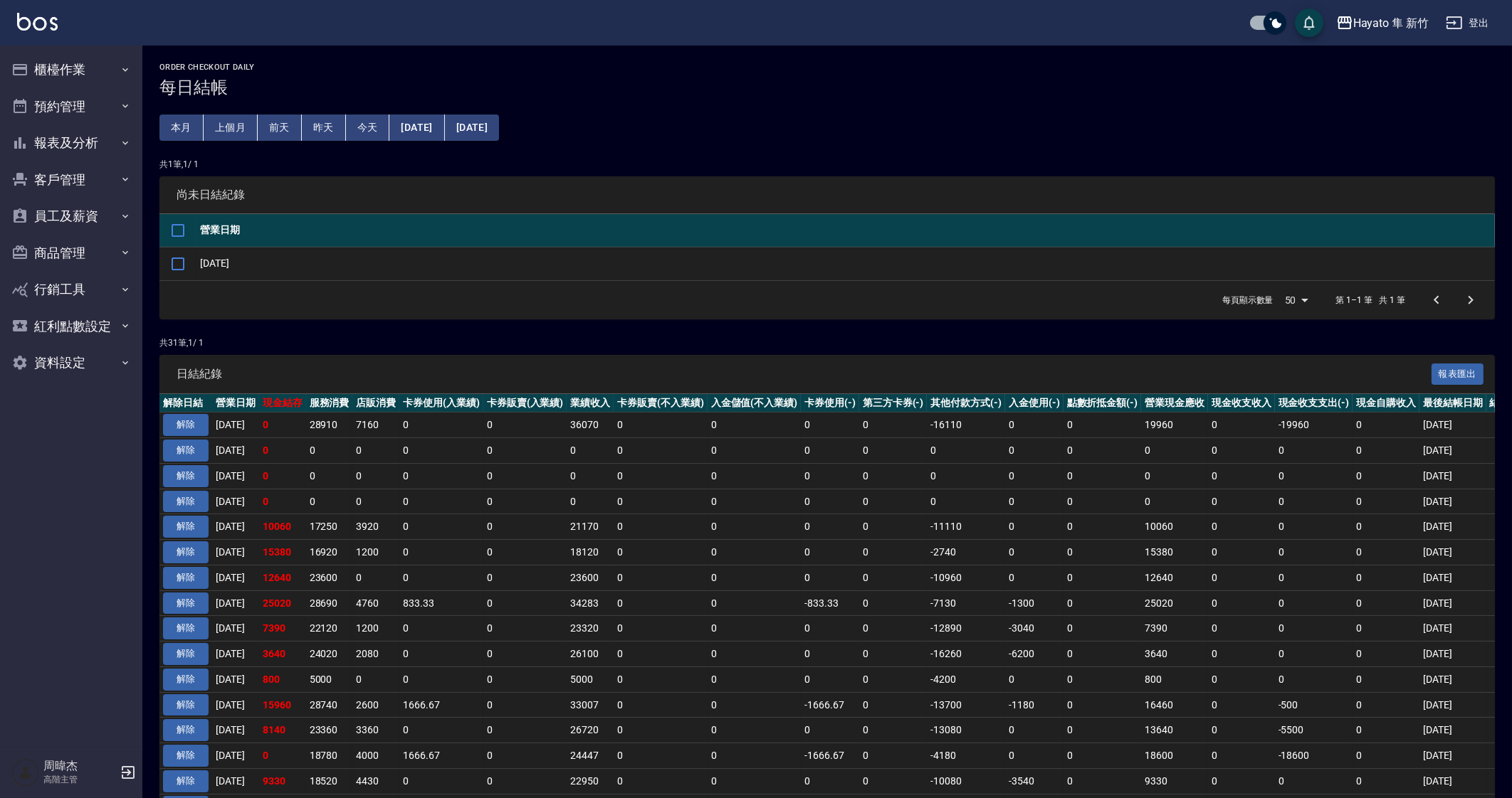
click at [568, 559] on td "0" at bounding box center [525, 553] width 84 height 26
click at [554, 434] on td "0" at bounding box center [525, 426] width 84 height 26
click at [106, 71] on button "櫃檯作業" at bounding box center [71, 69] width 131 height 37
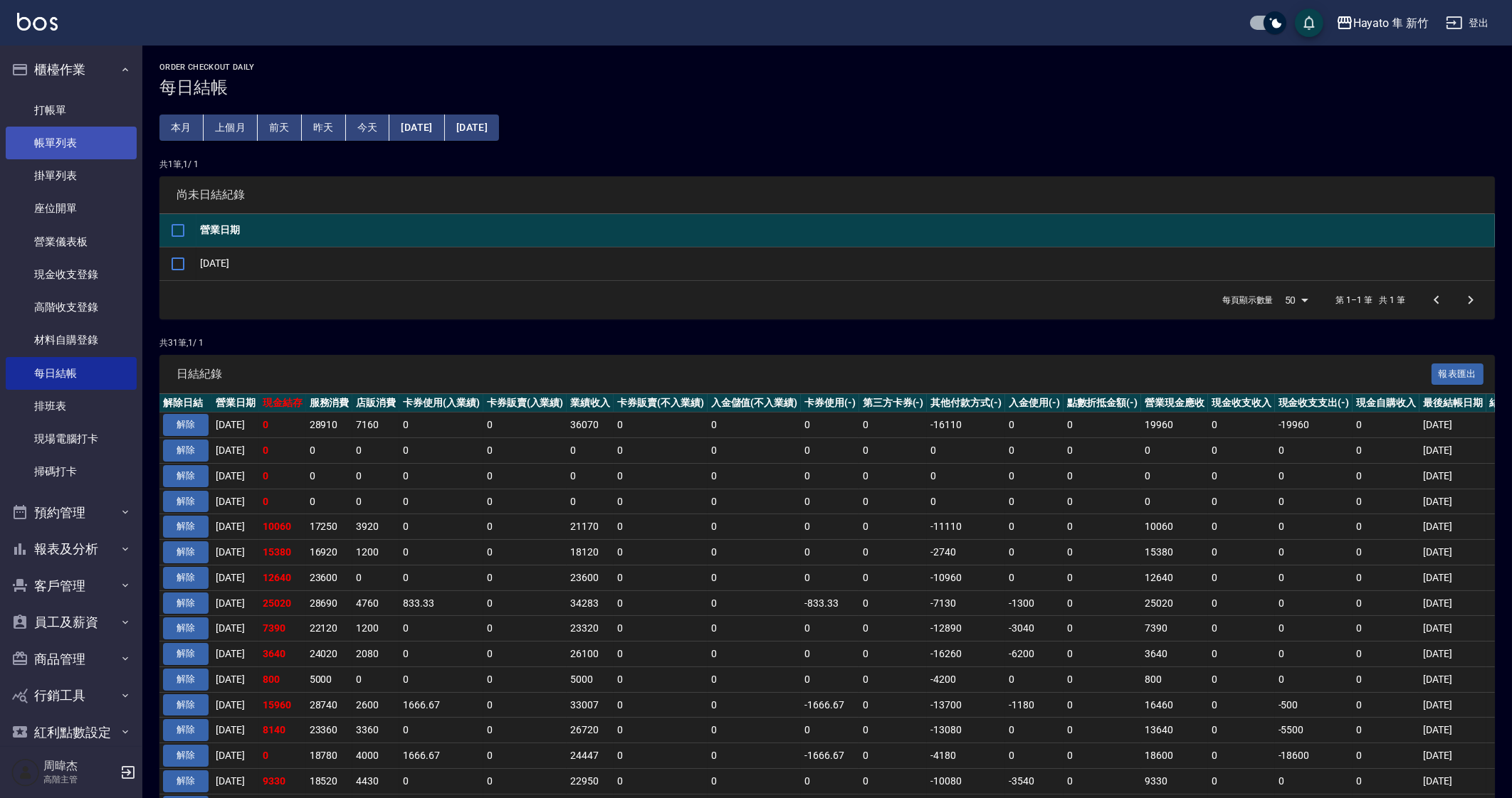
click at [110, 131] on link "帳單列表" at bounding box center [71, 143] width 131 height 33
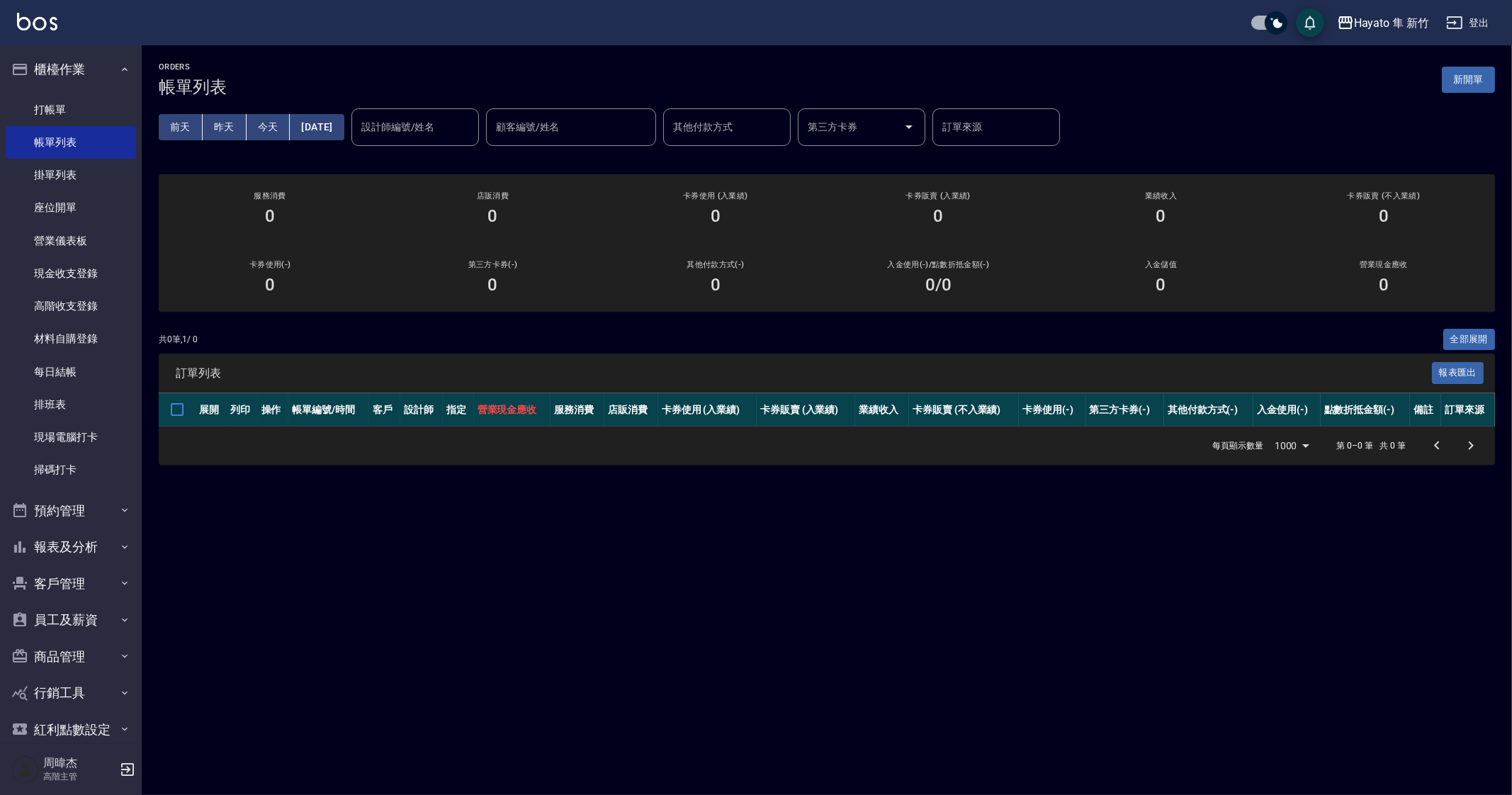
click at [807, 608] on div "ORDERS 帳單列表 新開單 前天 昨天 今天 2025/09/12 設計師編號/姓名 設計師編號/姓名 顧客編號/姓名 顧客編號/姓名 其他付款方式 其他…" at bounding box center [756, 397] width 1512 height 795
click at [1017, 573] on div "ORDERS 帳單列表 新開單 前天 昨天 今天 2025/09/12 設計師編號/姓名 設計師編號/姓名 顧客編號/姓名 顧客編號/姓名 其他付款方式 其他…" at bounding box center [756, 397] width 1512 height 795
click at [641, 661] on div "ORDERS 帳單列表 新開單 前天 昨天 今天 2025/09/12 設計師編號/姓名 設計師編號/姓名 顧客編號/姓名 顧客編號/姓名 其他付款方式 其他…" at bounding box center [756, 397] width 1512 height 795
click at [66, 104] on link "打帳單" at bounding box center [71, 110] width 131 height 33
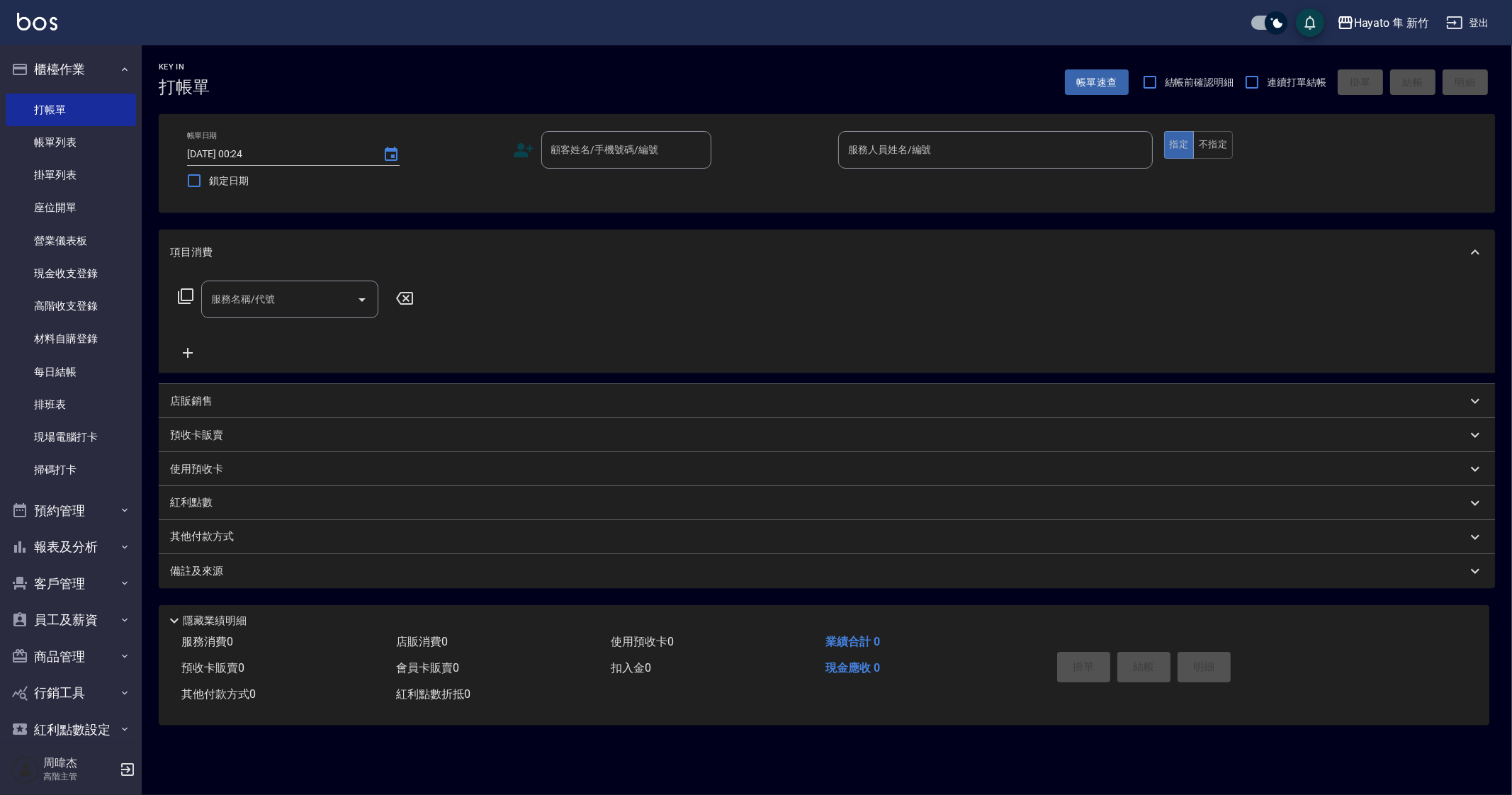
click at [967, 756] on div "Key In 打帳單 帳單速查 結帳前確認明細 連續打單結帳 掛單 結帳 明細 帳單日期 2025/09/12 00:24 鎖定日期 顧客姓名/手機號碼/編號…" at bounding box center [756, 397] width 1512 height 795
